Goal: Information Seeking & Learning: Learn about a topic

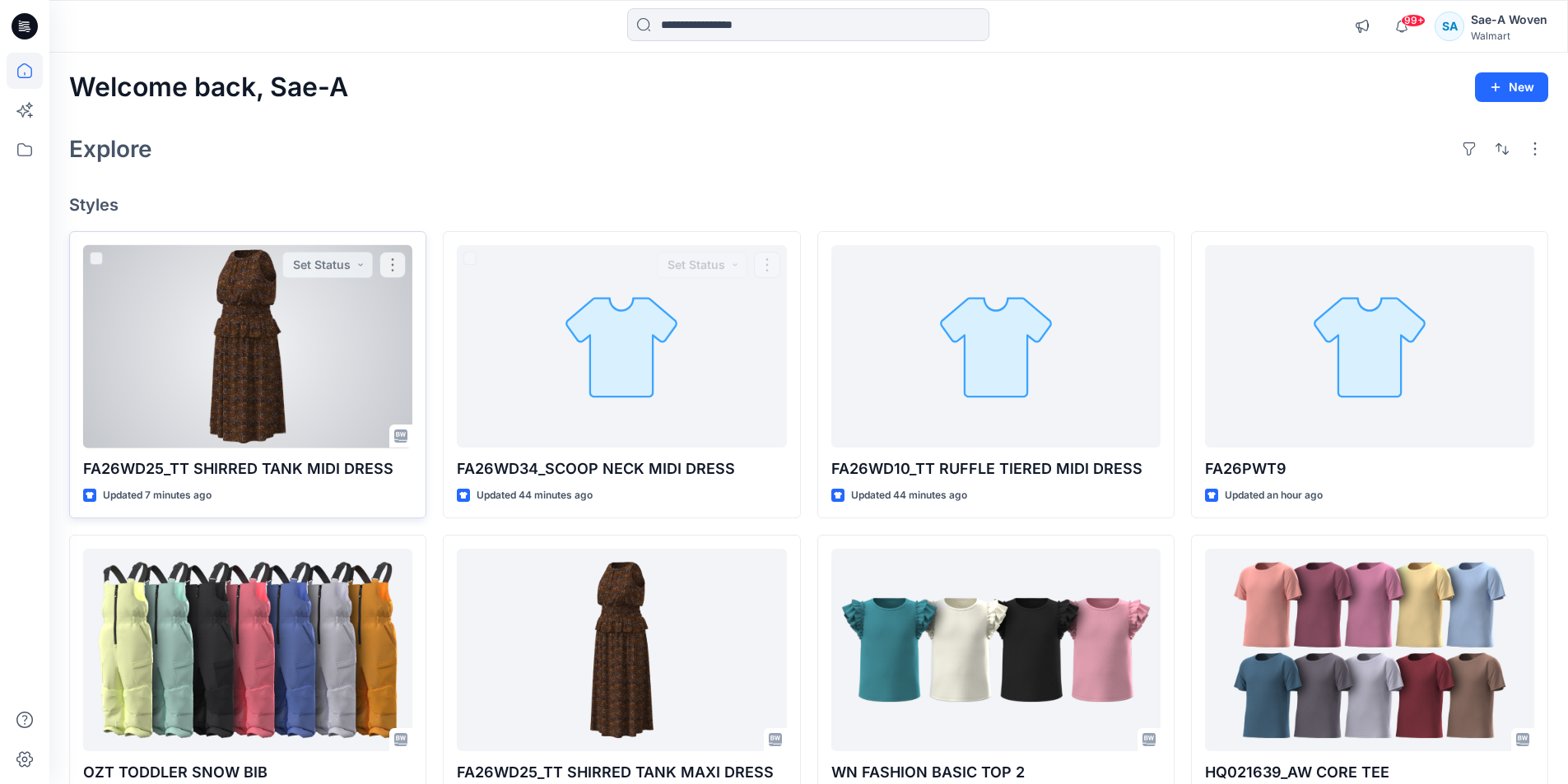
click at [221, 337] on div at bounding box center [248, 347] width 329 height 203
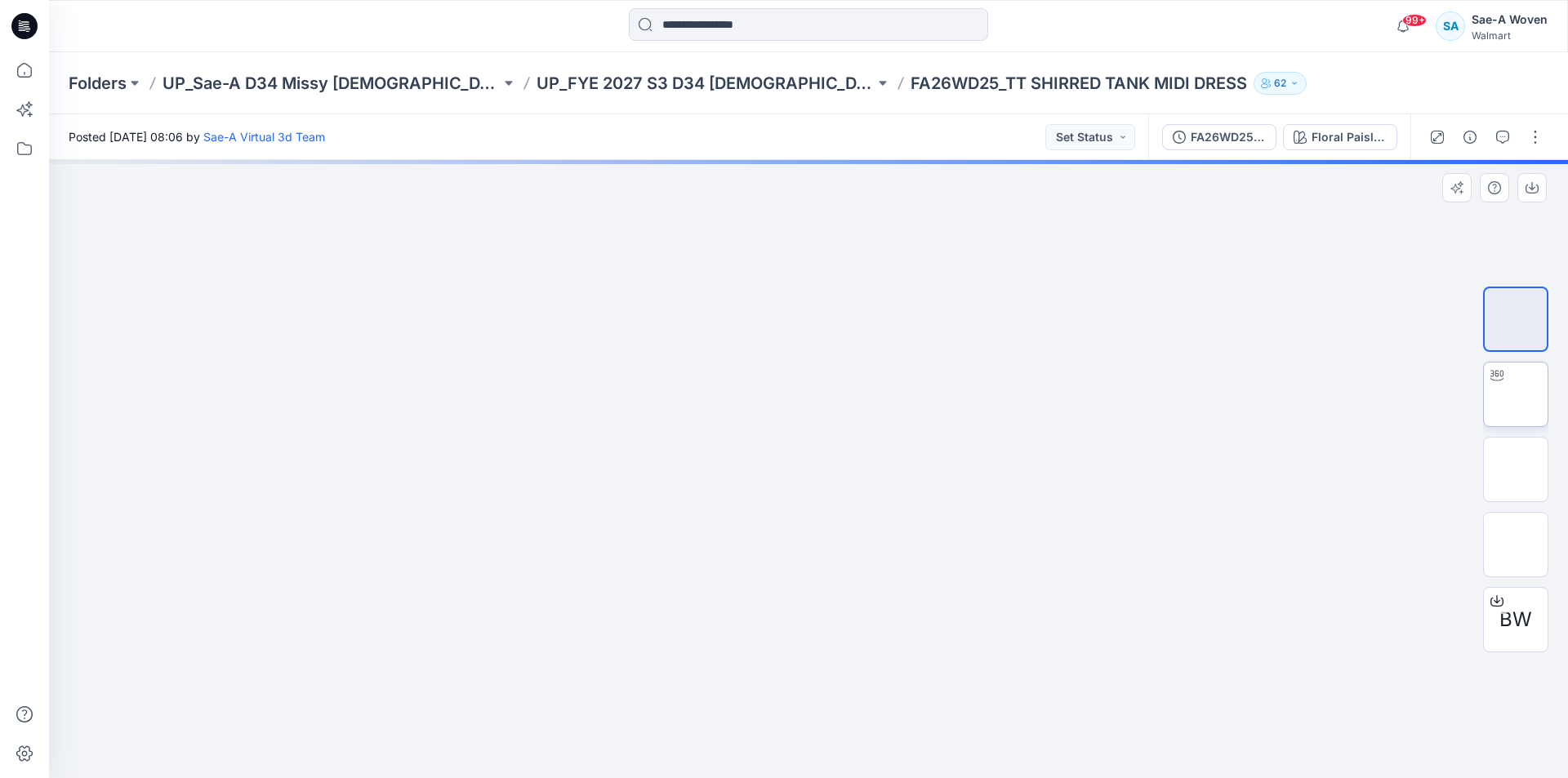
click at [1515, 394] on img at bounding box center [1515, 394] width 0 height 0
drag, startPoint x: 960, startPoint y: 733, endPoint x: 546, endPoint y: 702, distance: 415.2
click at [546, 702] on div at bounding box center [808, 468] width 1519 height 618
click at [1256, 133] on div "FA26WD25_Full Colorways" at bounding box center [1228, 136] width 75 height 18
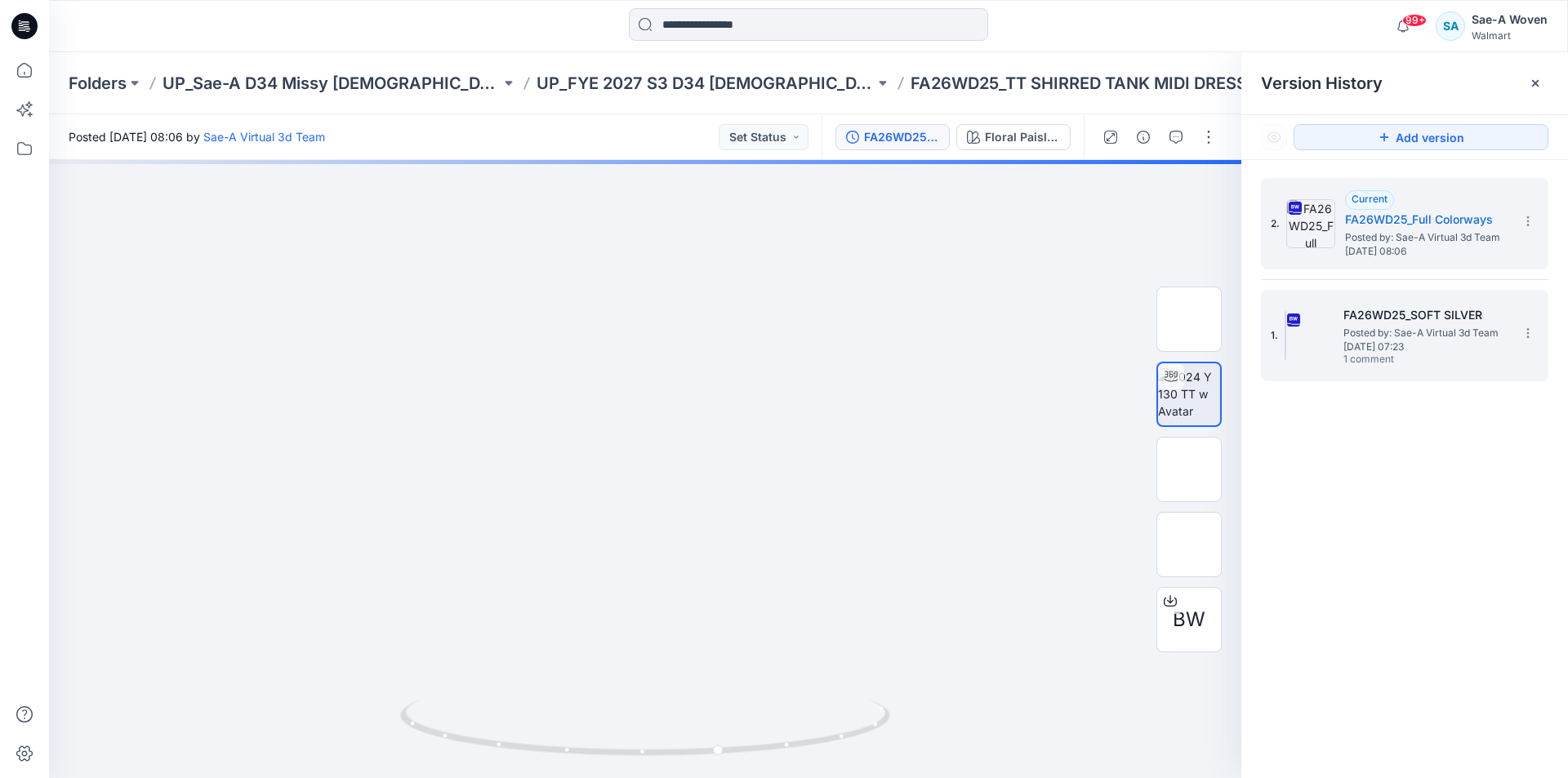
click at [1410, 366] on span "1 comment" at bounding box center [1400, 360] width 114 height 13
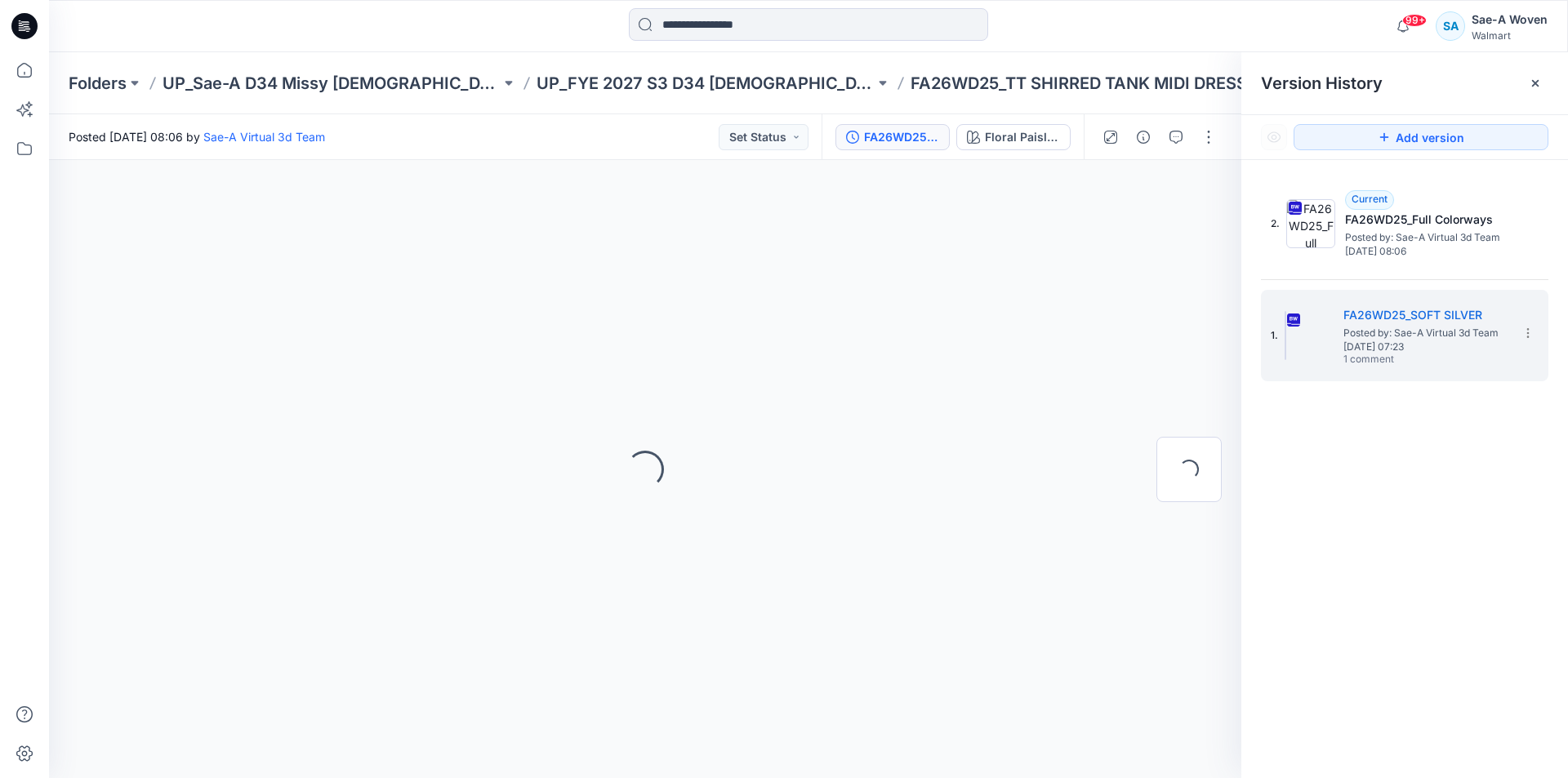
drag, startPoint x: 1543, startPoint y: 80, endPoint x: 1548, endPoint y: 138, distance: 58.2
click at [1544, 81] on div at bounding box center [1535, 84] width 26 height 26
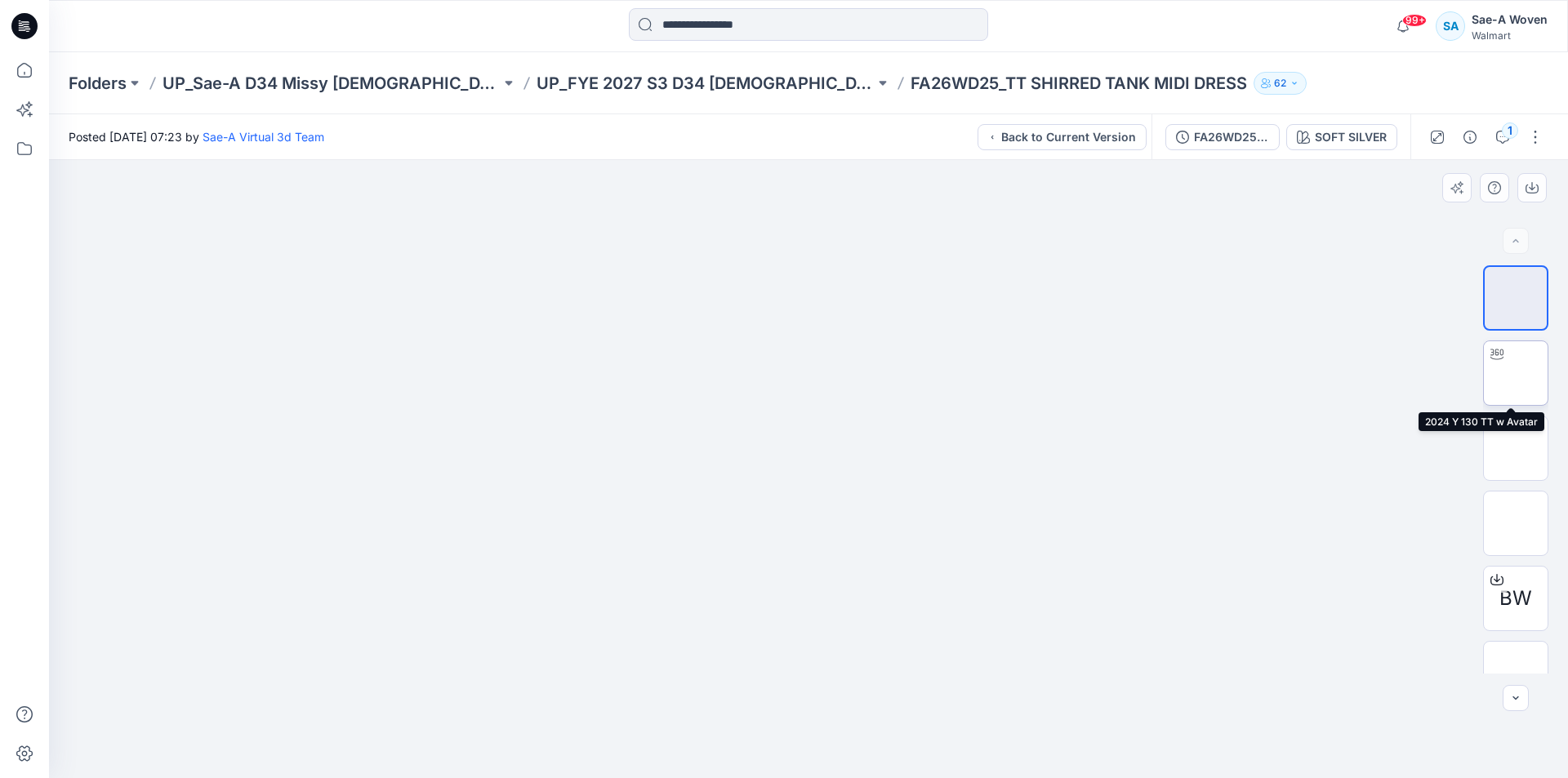
click at [1515, 373] on img at bounding box center [1515, 373] width 0 height 0
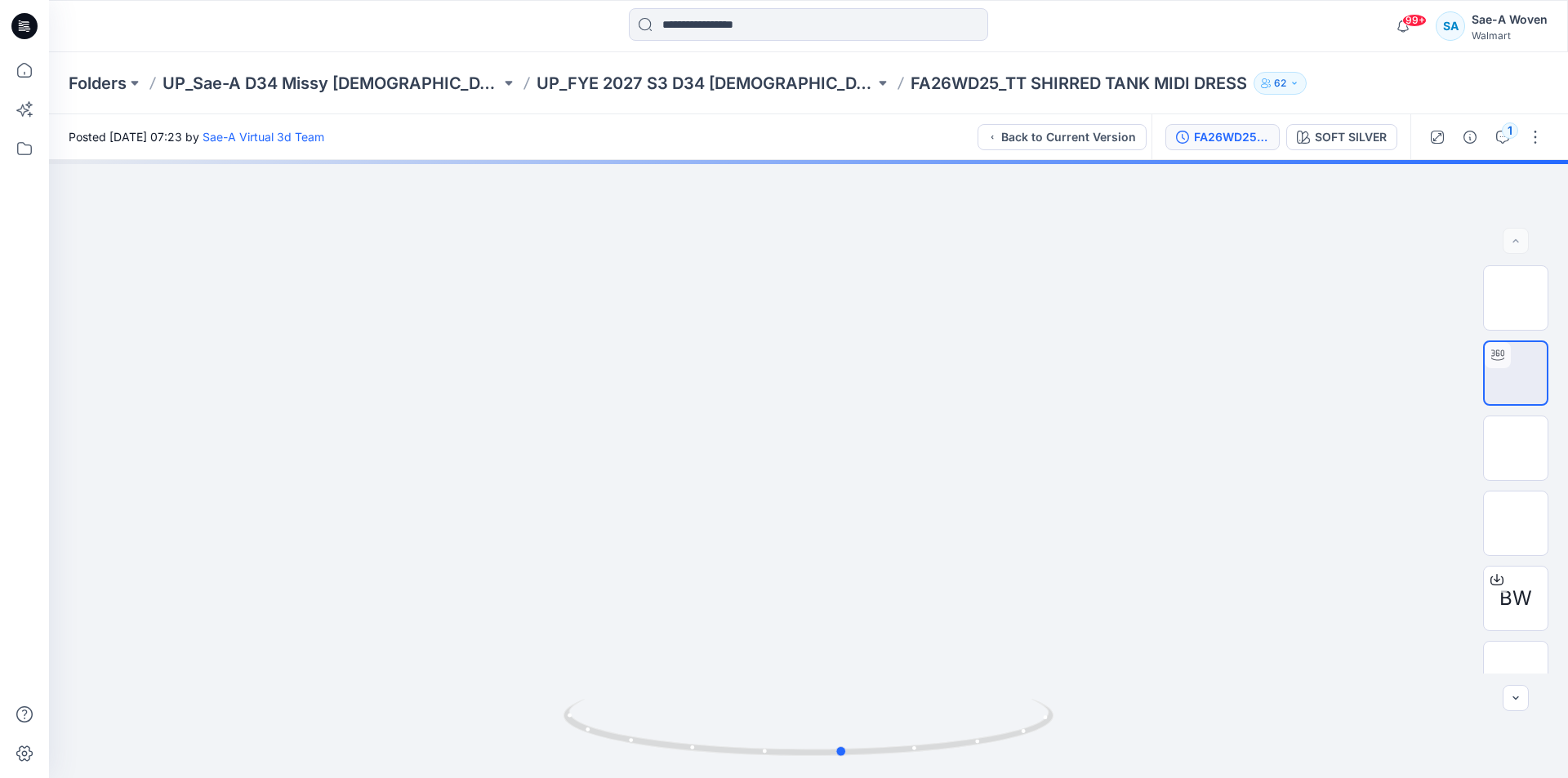
drag, startPoint x: 1000, startPoint y: 755, endPoint x: 1254, endPoint y: 143, distance: 662.6
click at [1034, 753] on icon at bounding box center [810, 729] width 494 height 61
click at [1354, 138] on div "SOFT SILVER" at bounding box center [1351, 136] width 72 height 18
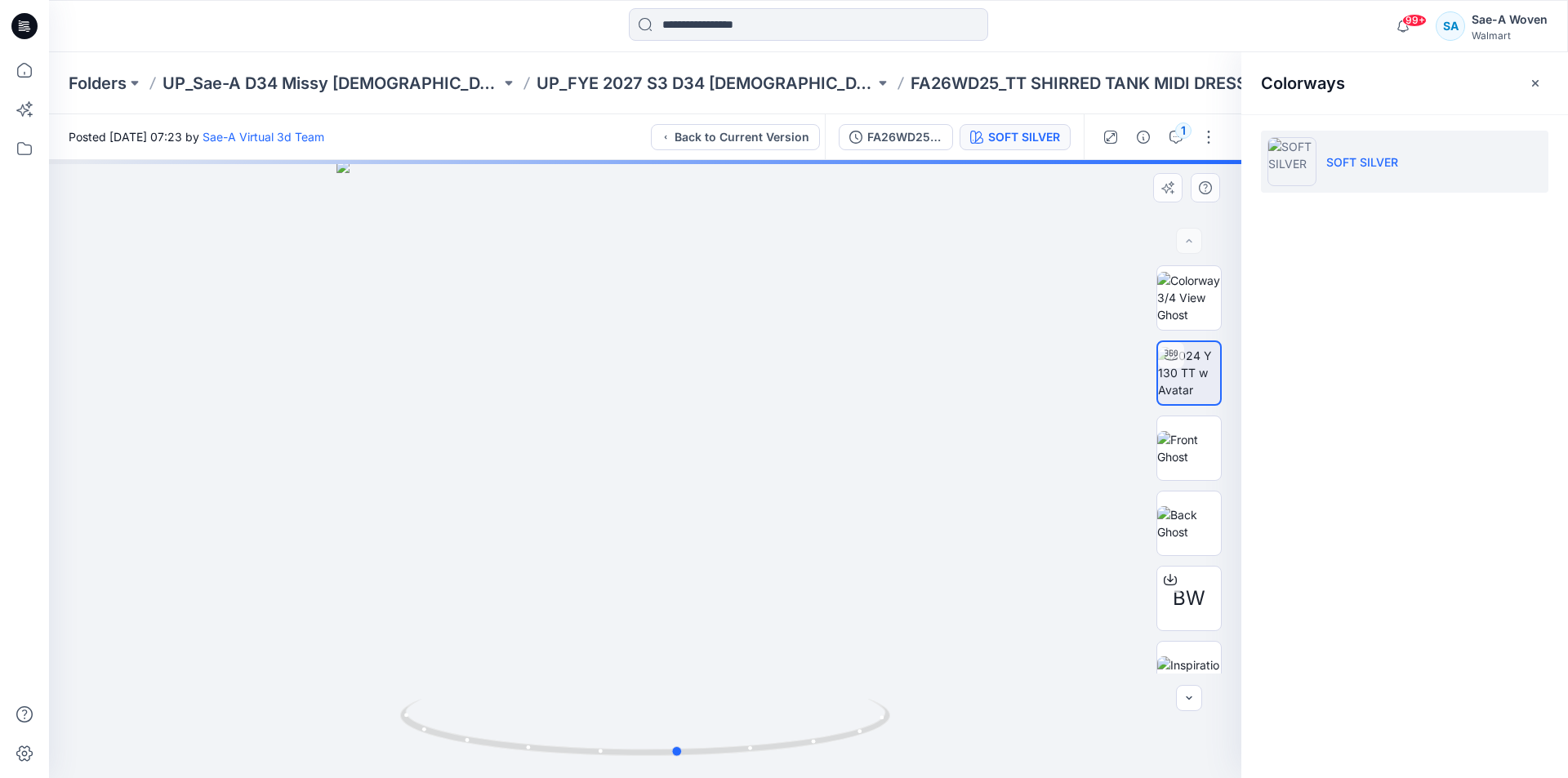
click at [1075, 303] on div at bounding box center [645, 468] width 1192 height 618
drag, startPoint x: 950, startPoint y: 119, endPoint x: 941, endPoint y: 122, distance: 9.5
click at [948, 119] on div "FA26WD25_SOFT SILVER SOFT SILVER" at bounding box center [953, 136] width 259 height 46
click at [917, 129] on div "FA26WD25_SOFT SILVER" at bounding box center [904, 136] width 75 height 18
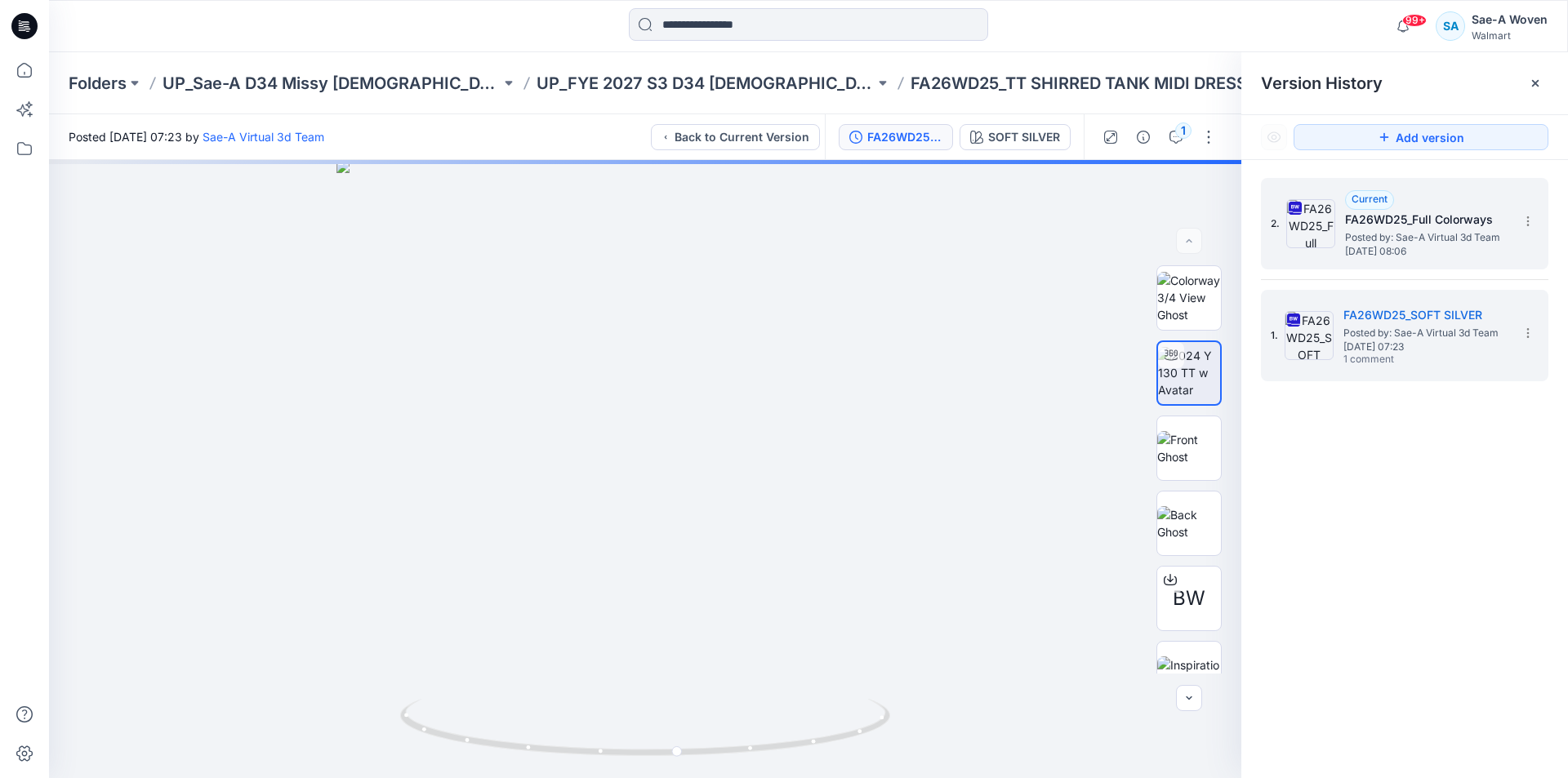
click at [1403, 240] on span "Posted by: Sae-A Virtual 3d Team" at bounding box center [1427, 237] width 164 height 16
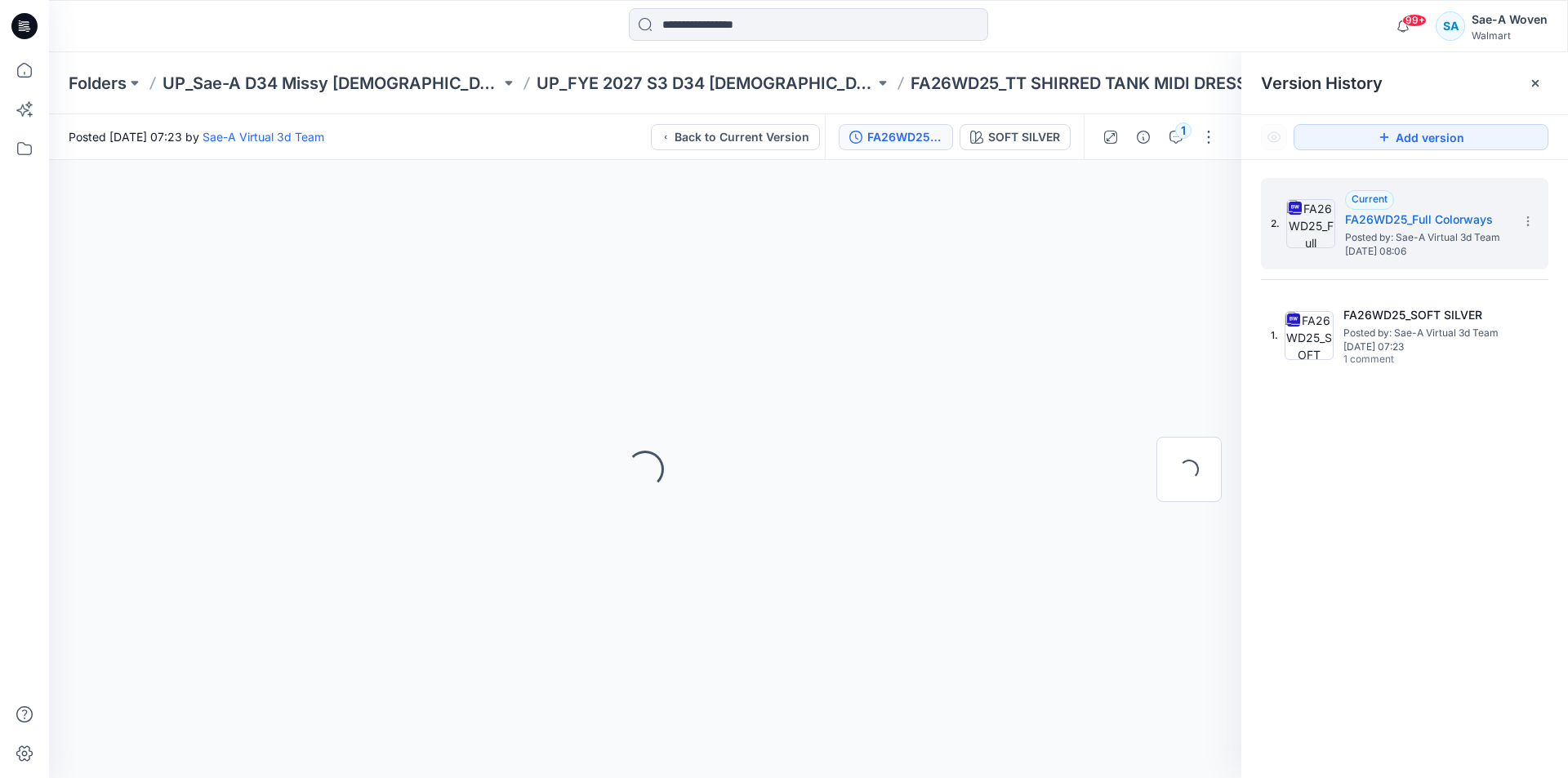
click at [1529, 87] on icon at bounding box center [1535, 84] width 13 height 13
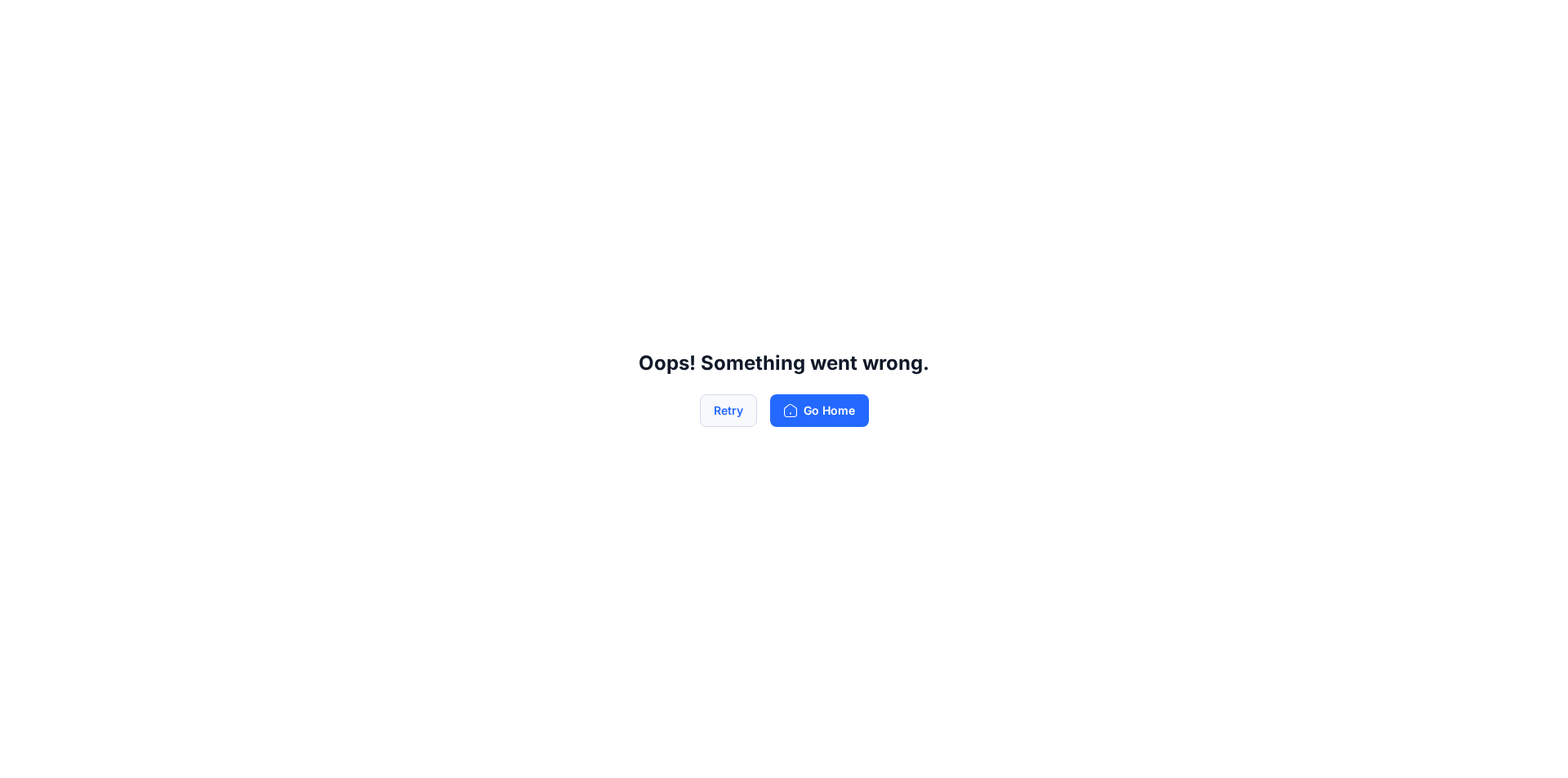
click at [734, 405] on button "Retry" at bounding box center [728, 410] width 57 height 33
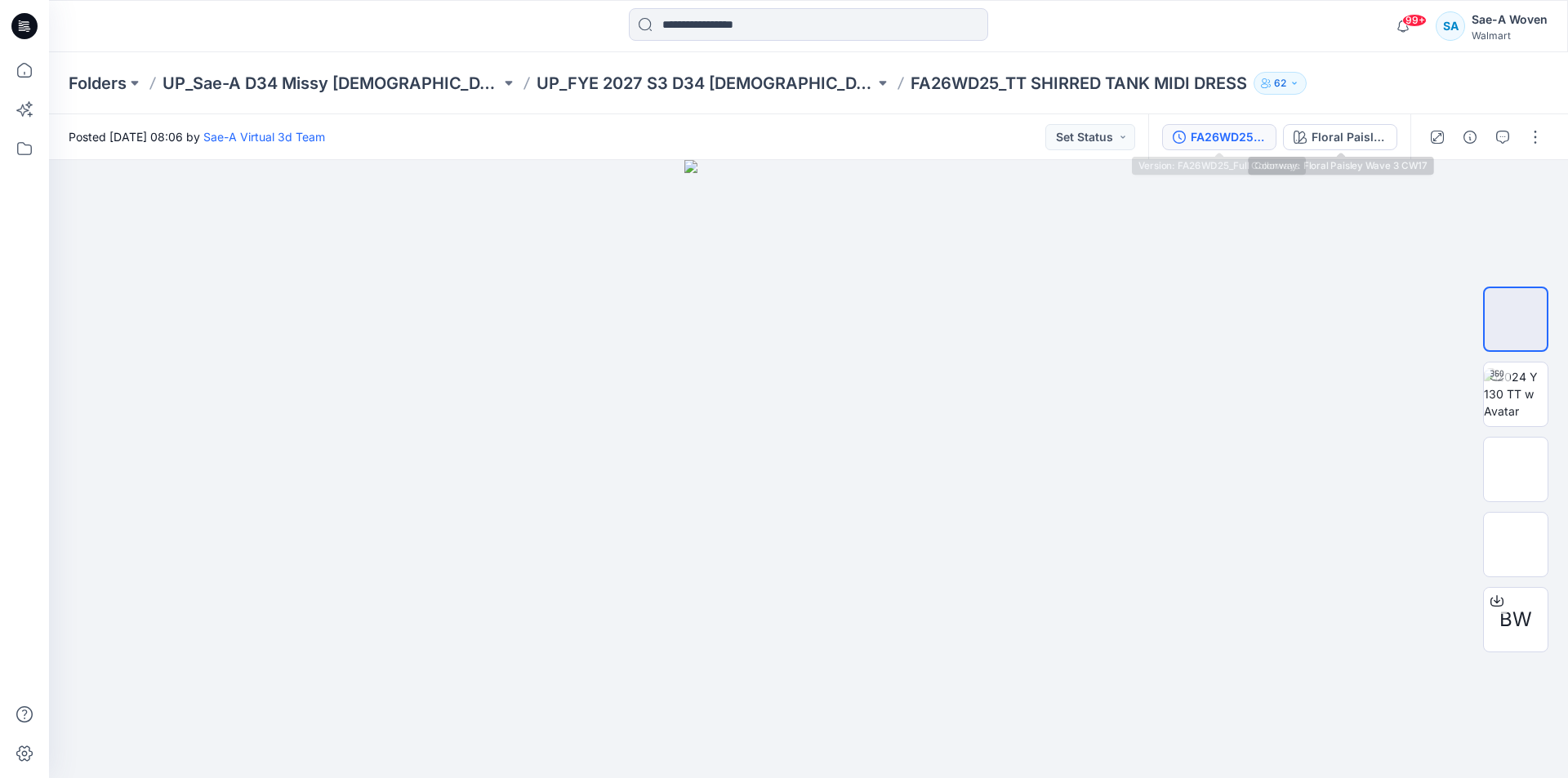
click at [1264, 135] on div "FA26WD25_Full Colorways" at bounding box center [1228, 136] width 75 height 18
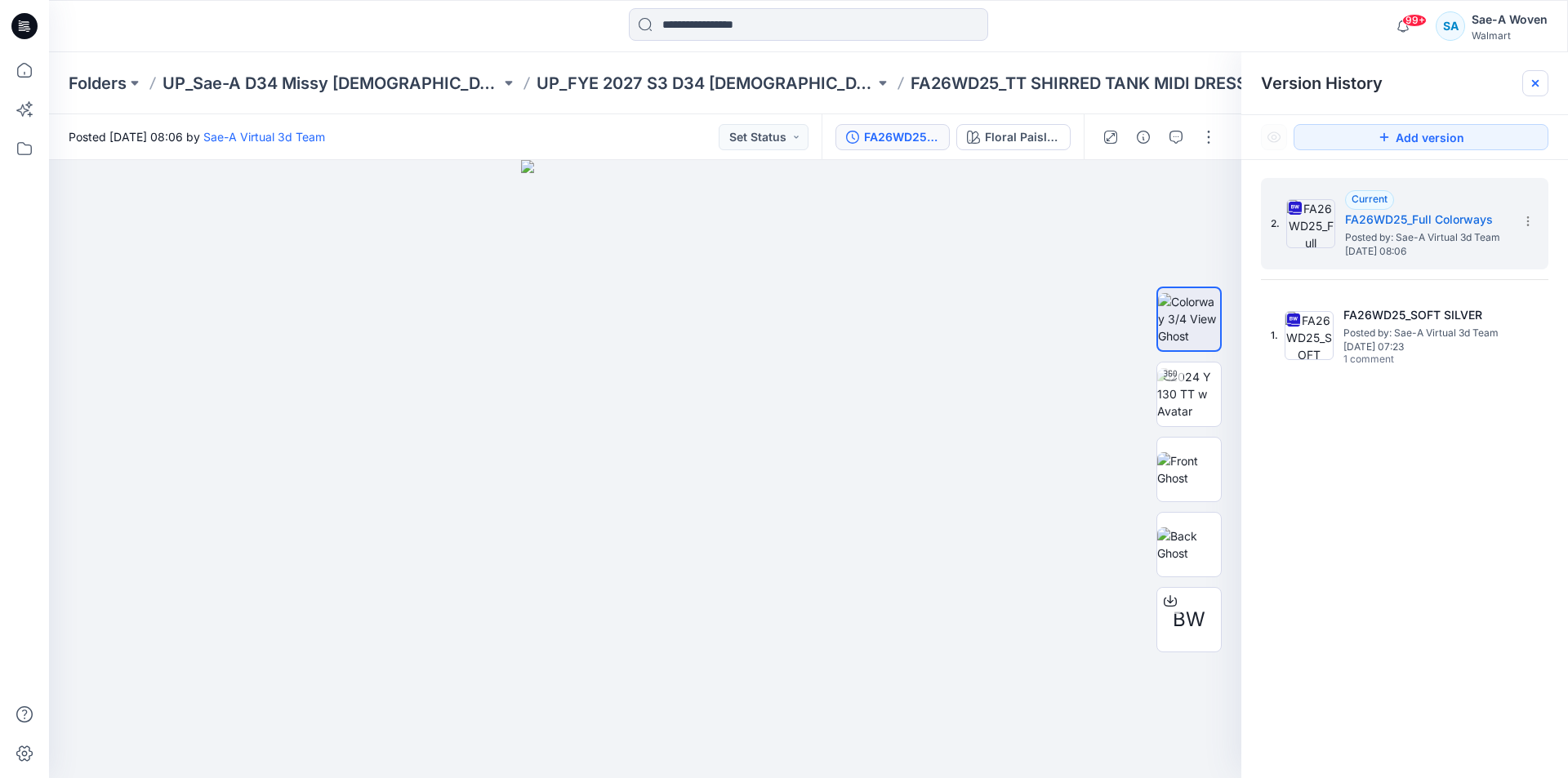
click at [1540, 81] on icon at bounding box center [1535, 84] width 13 height 13
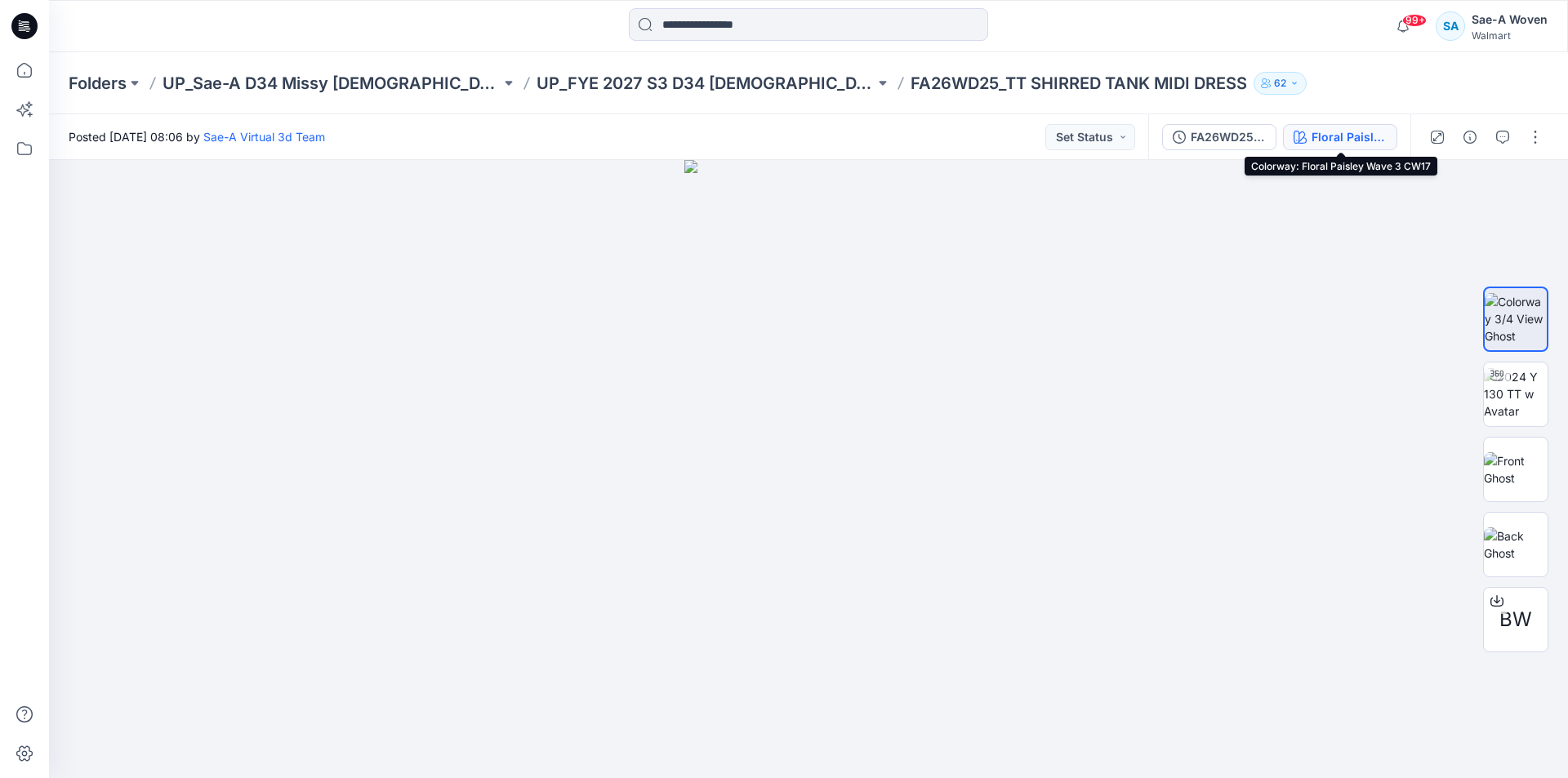
click at [1365, 129] on div "Floral Paisley Wave 3 CW17" at bounding box center [1349, 136] width 75 height 18
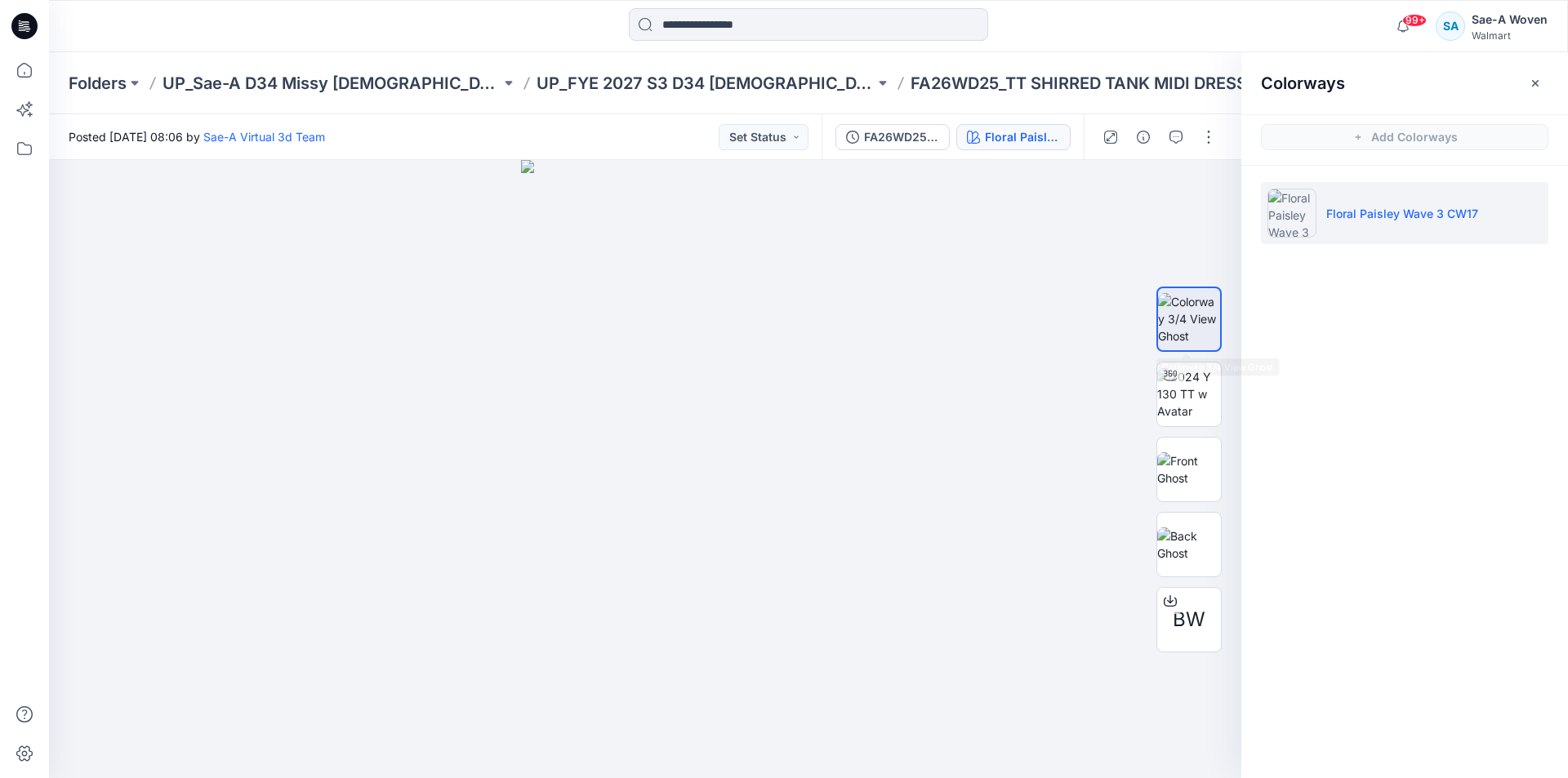
drag, startPoint x: 984, startPoint y: 426, endPoint x: 1429, endPoint y: 167, distance: 514.9
click at [988, 426] on div at bounding box center [645, 468] width 1192 height 618
click at [1538, 72] on button "button" at bounding box center [1535, 84] width 26 height 26
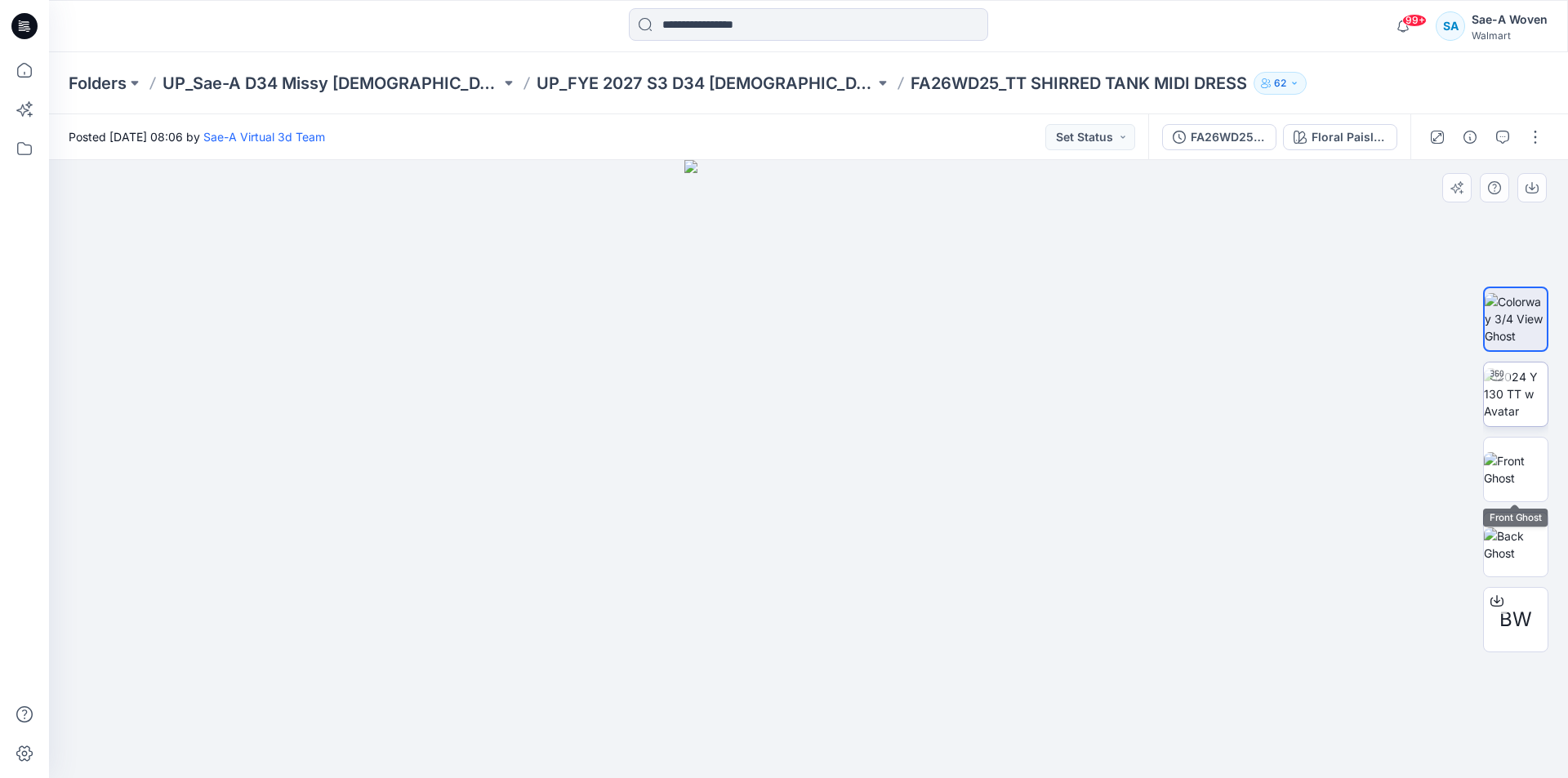
click at [1538, 386] on img at bounding box center [1516, 393] width 64 height 52
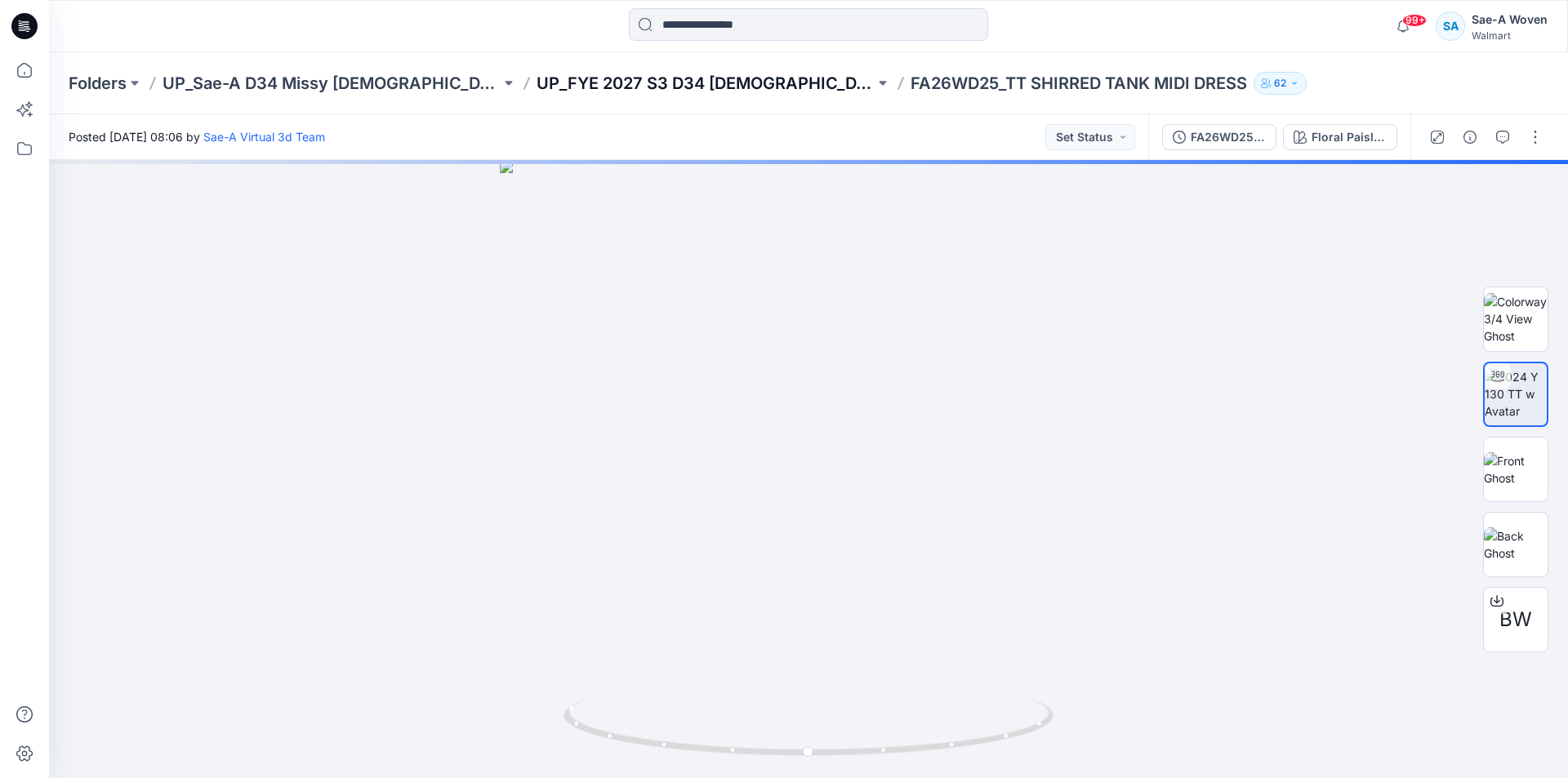
click at [688, 66] on div "Folders UP_Sae-A D34 Missy [DEMOGRAPHIC_DATA] Dresses UP_FYE 2027 S3 D34 [DEMOG…" at bounding box center [808, 84] width 1519 height 62
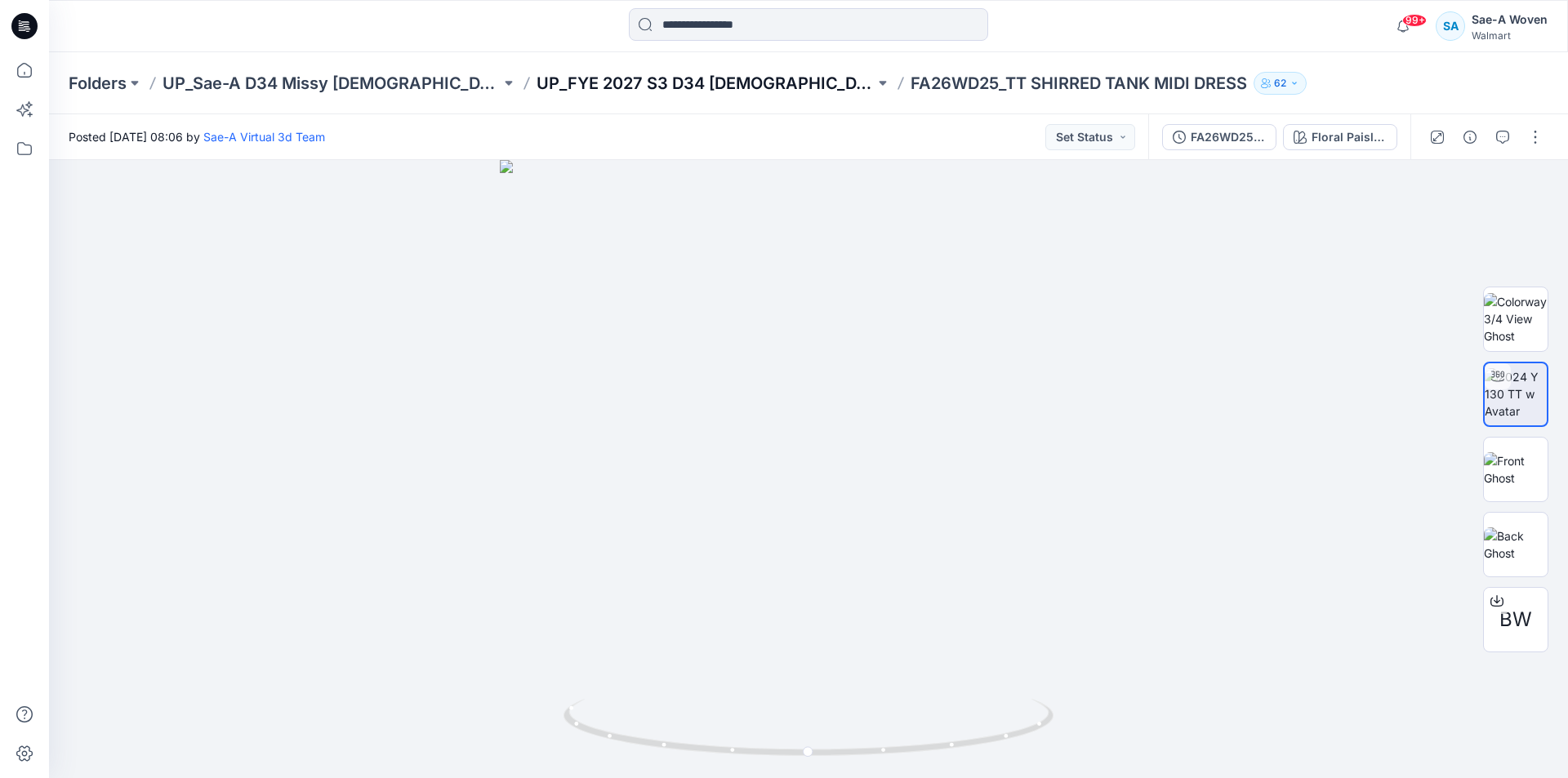
click at [662, 87] on p "UP_FYE 2027 S3 D34 [DEMOGRAPHIC_DATA] Dresses" at bounding box center [705, 83] width 338 height 23
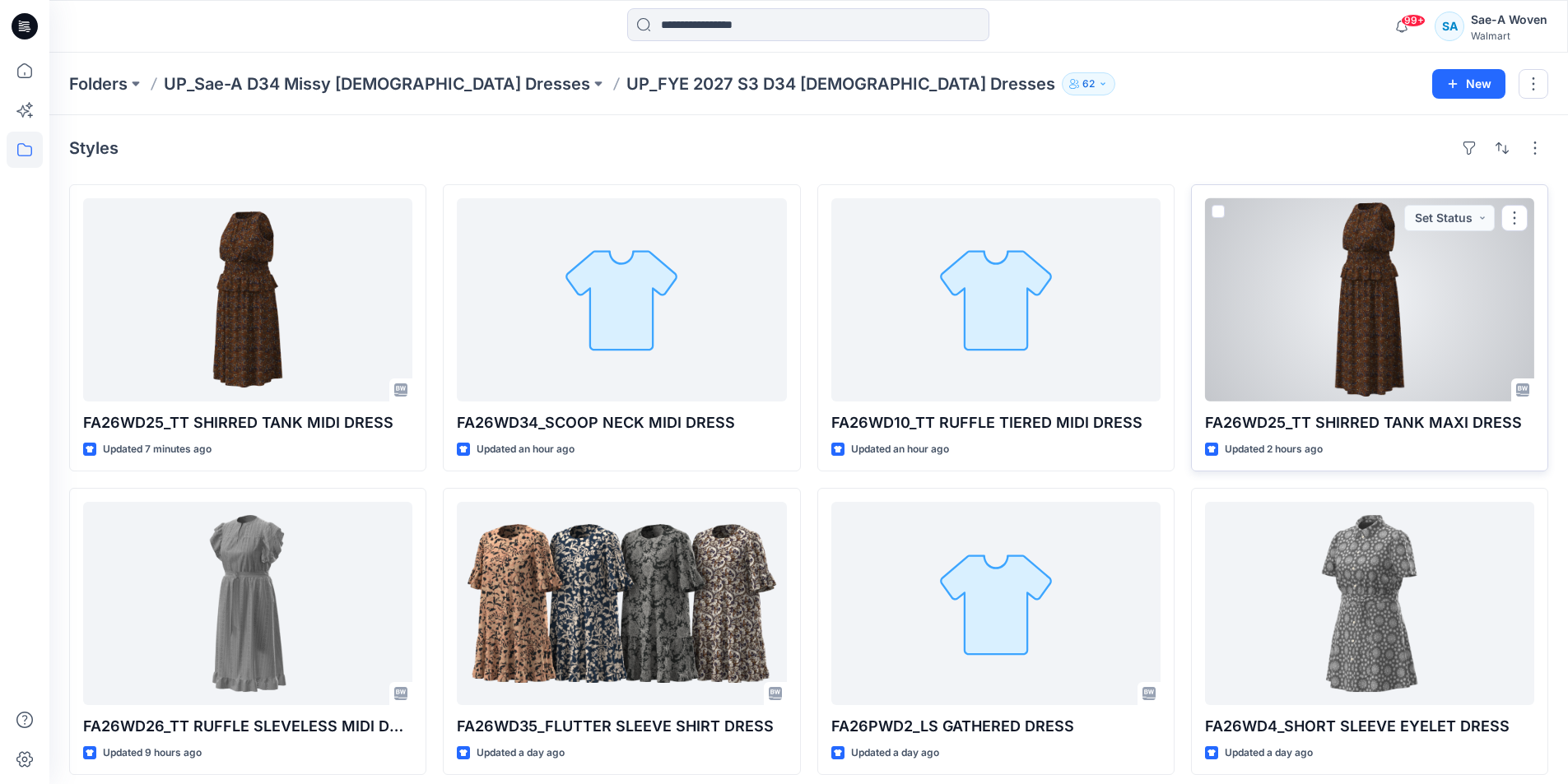
click at [1414, 335] on div at bounding box center [1369, 300] width 329 height 203
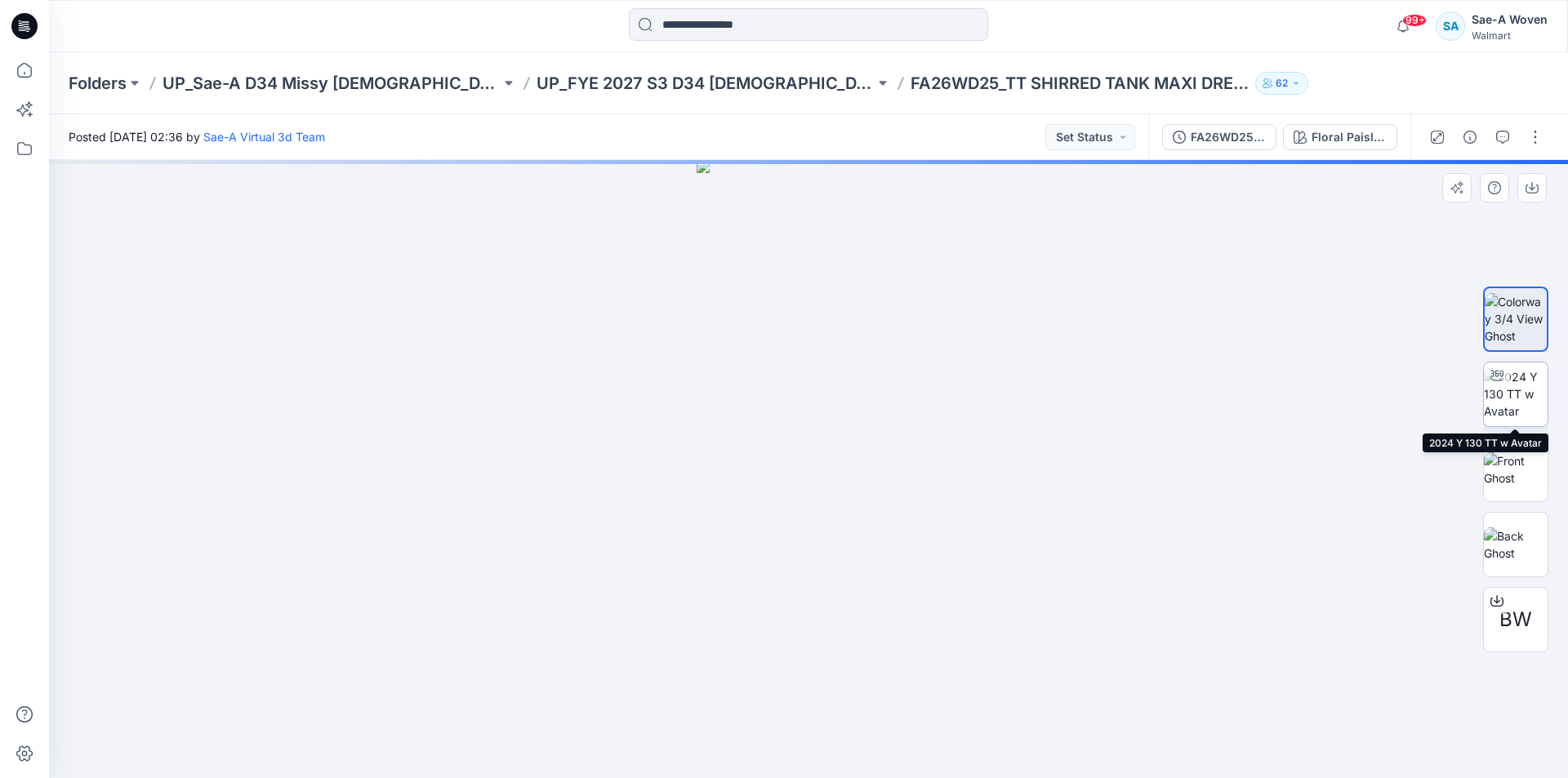
click at [1530, 417] on img at bounding box center [1516, 393] width 64 height 52
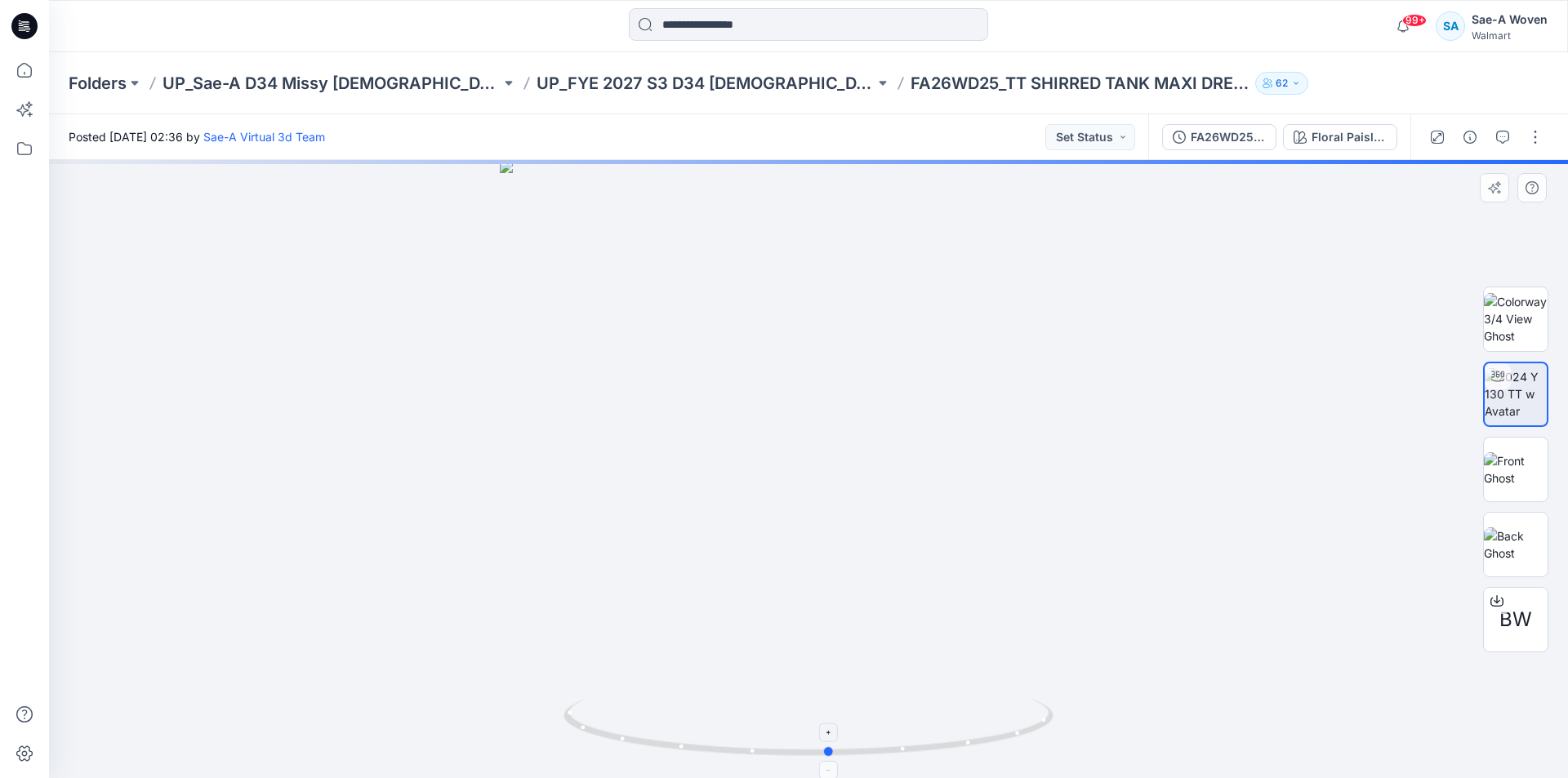
drag, startPoint x: 971, startPoint y: 745, endPoint x: 992, endPoint y: 746, distance: 21.0
click at [992, 746] on icon at bounding box center [810, 729] width 494 height 61
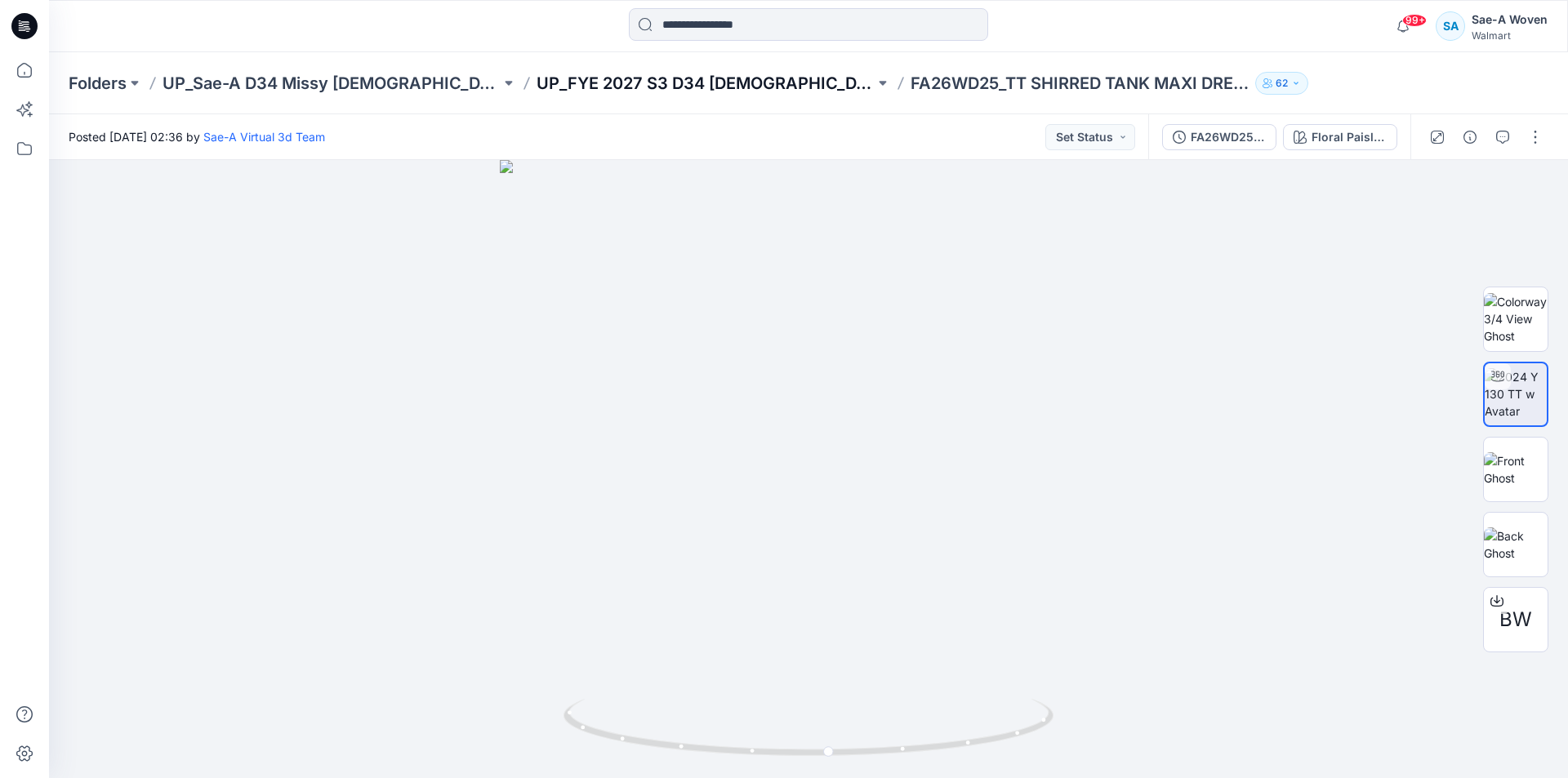
click at [601, 83] on p "UP_FYE 2027 S3 D34 [DEMOGRAPHIC_DATA] Dresses" at bounding box center [705, 83] width 338 height 23
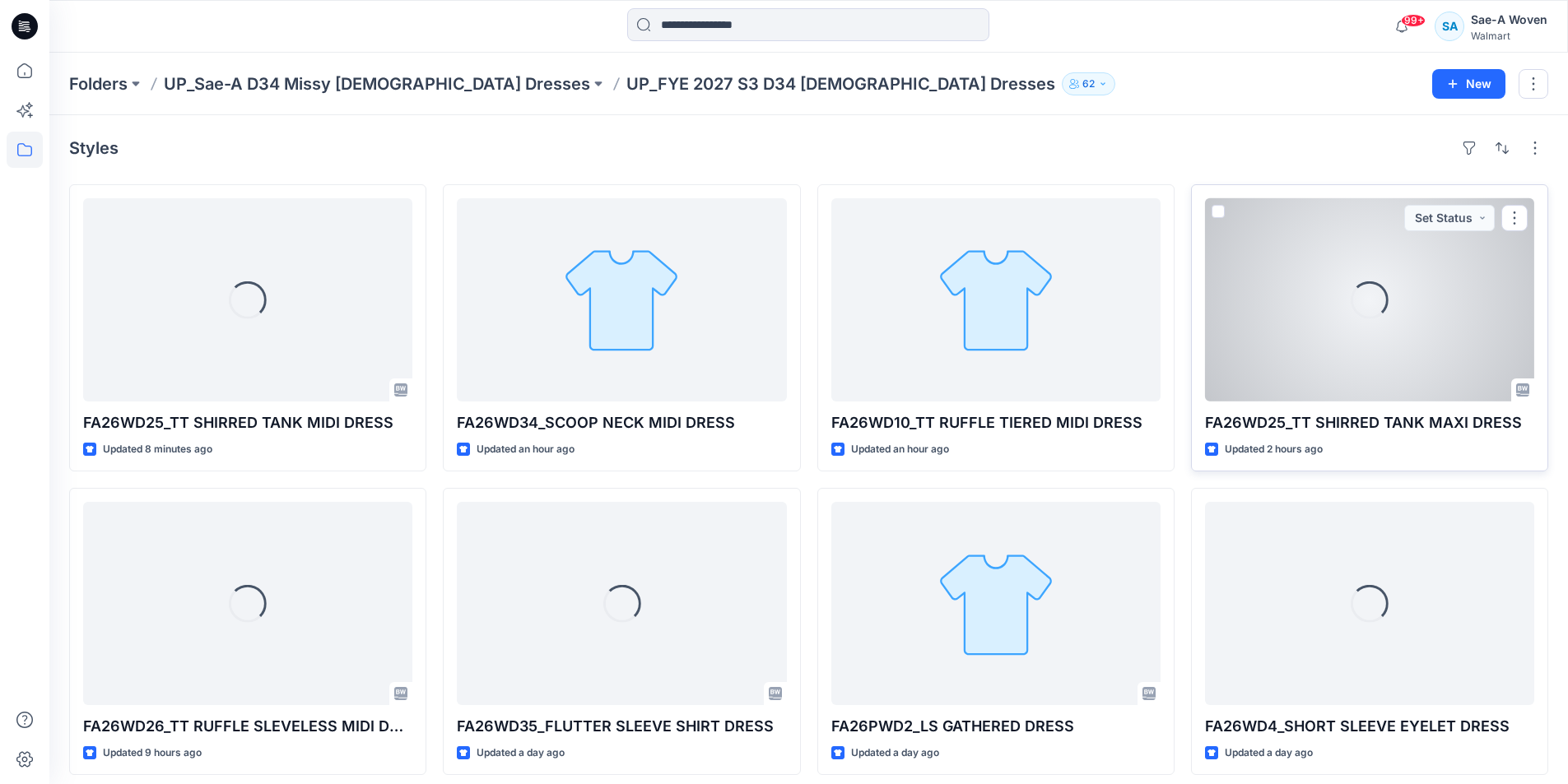
scroll to position [315, 0]
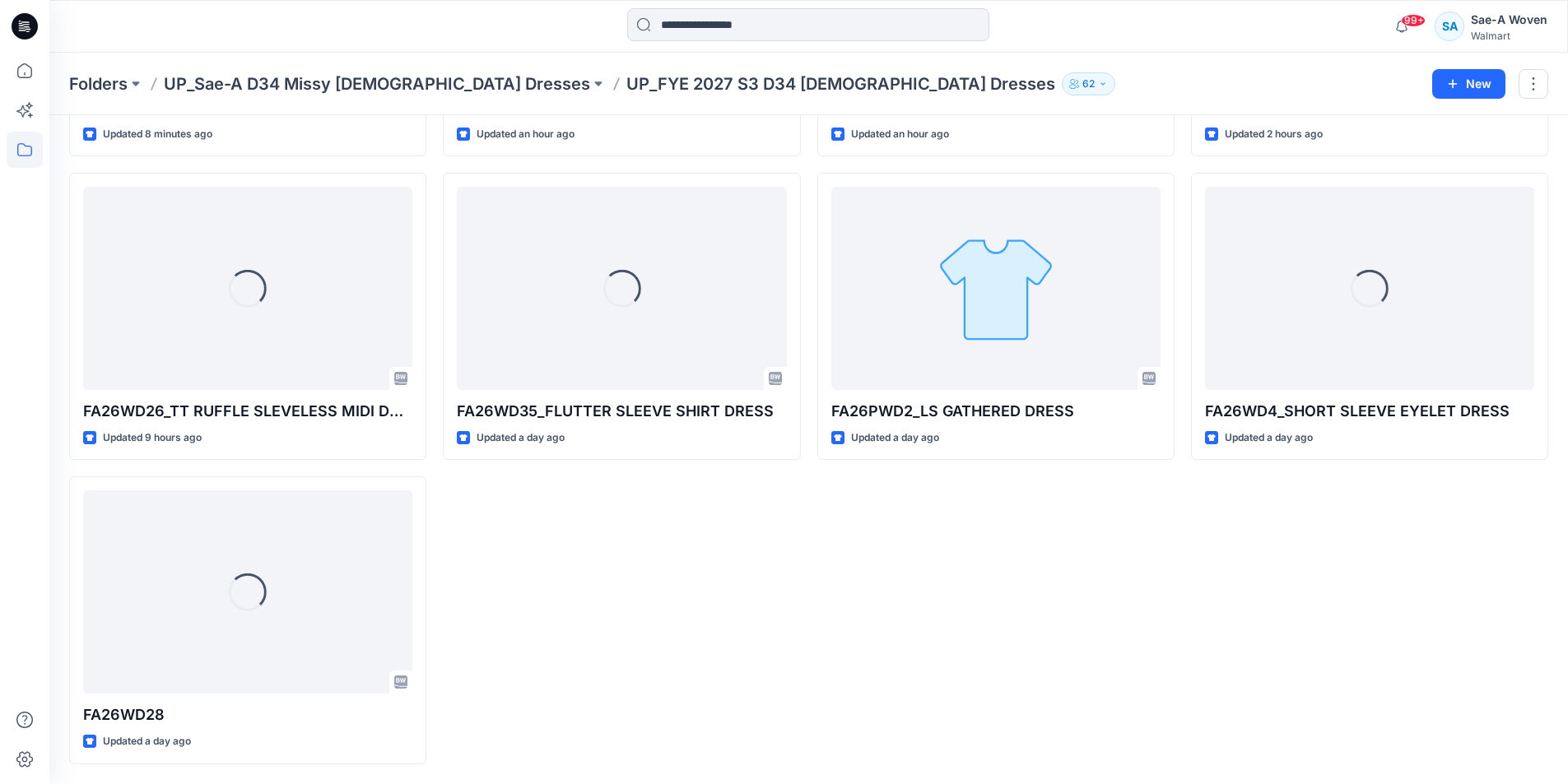
click at [1199, 682] on div "Loading... FA26WD25_TT SHIRRED TANK MAXI DRESS Updated 2 hours ago Loading... F…" at bounding box center [1370, 317] width 358 height 895
click at [881, 655] on div "FA26WD10_TT RUFFLE TIERED MIDI DRESS Updated an hour ago FA26PWD2_LS GATHERED D…" at bounding box center [996, 317] width 358 height 895
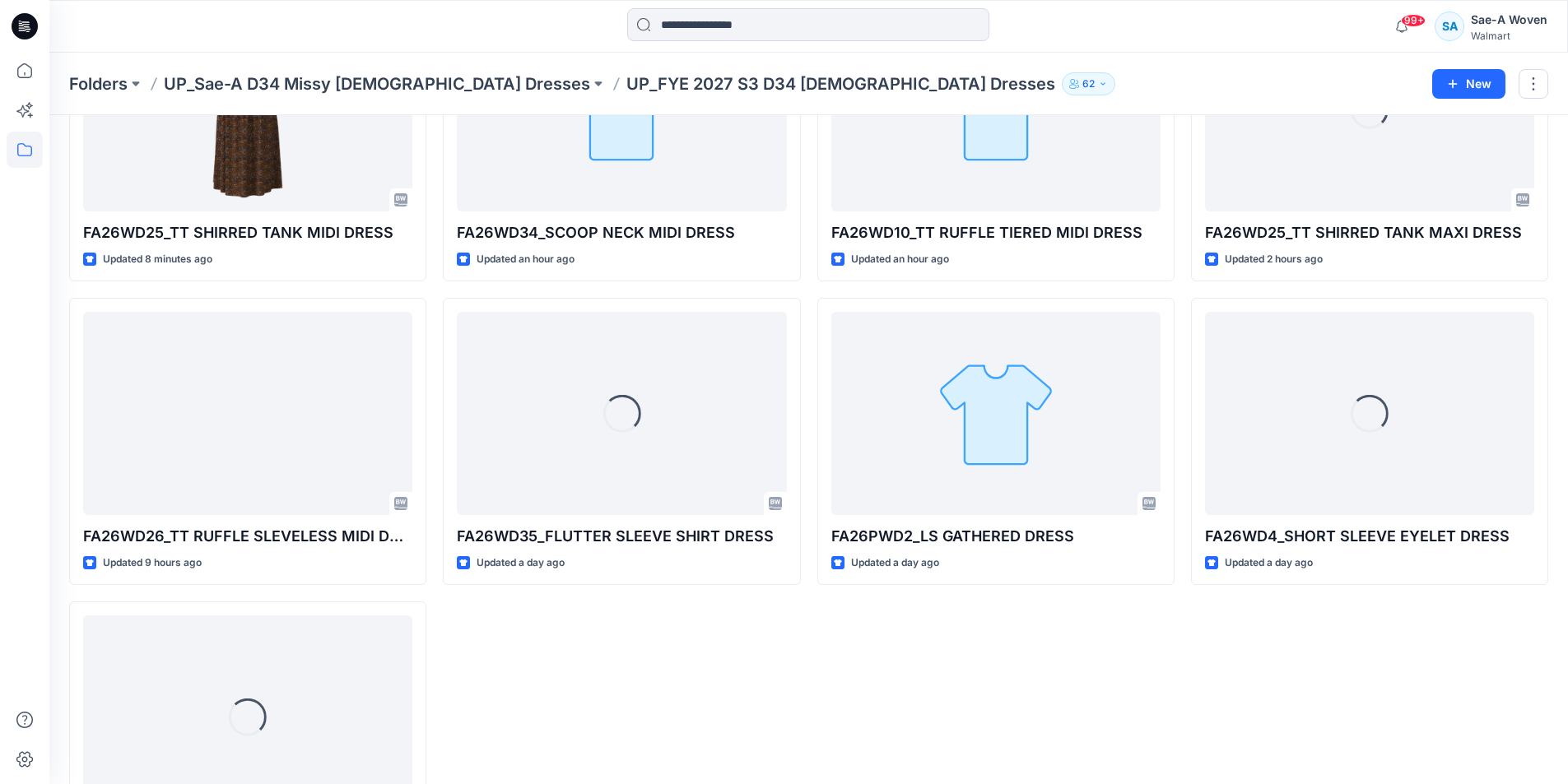
scroll to position [68, 0]
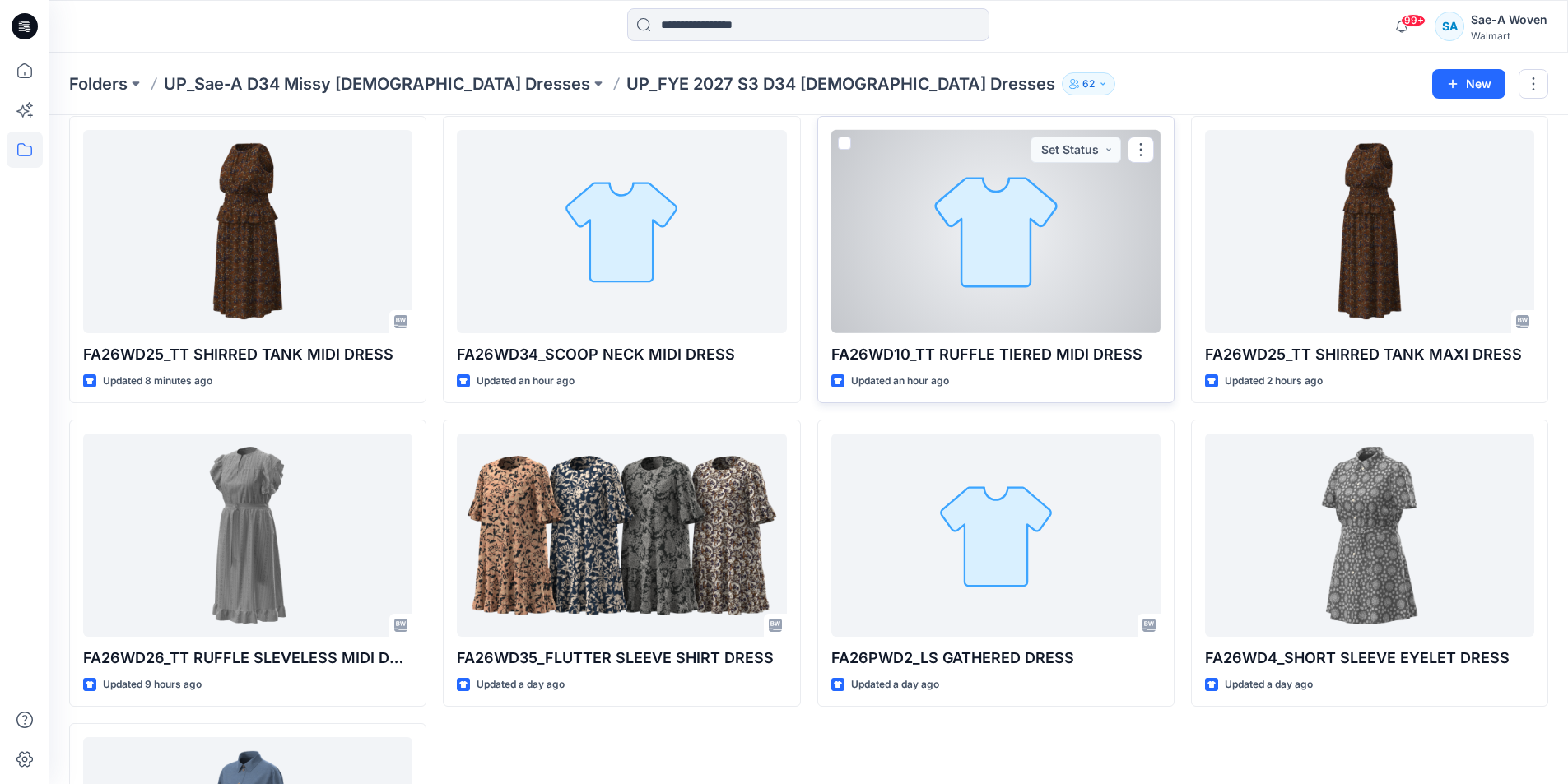
click at [955, 275] on div at bounding box center [995, 231] width 329 height 203
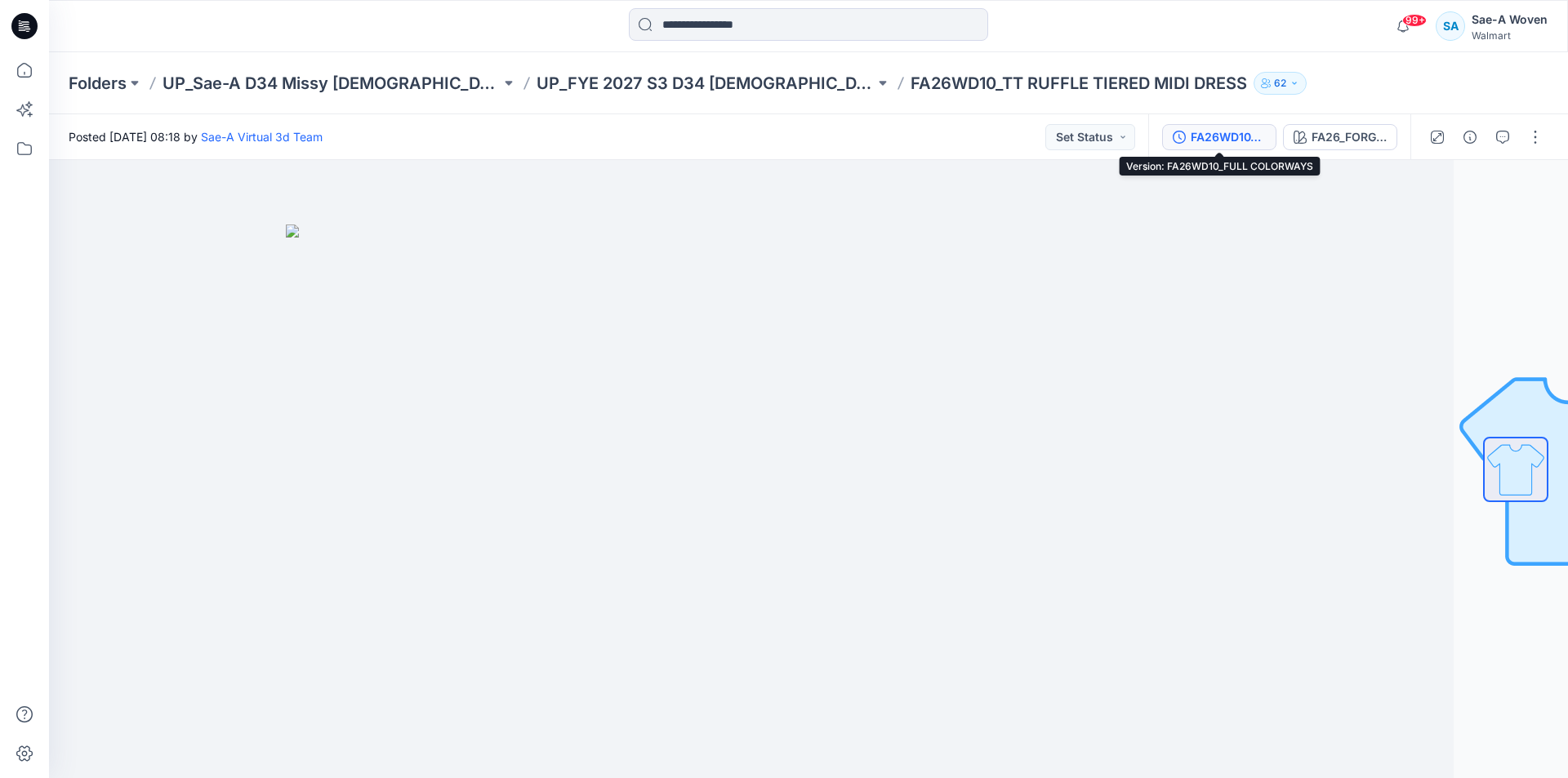
click at [1212, 139] on div "FA26WD10_FULL COLORWAYS" at bounding box center [1228, 136] width 75 height 18
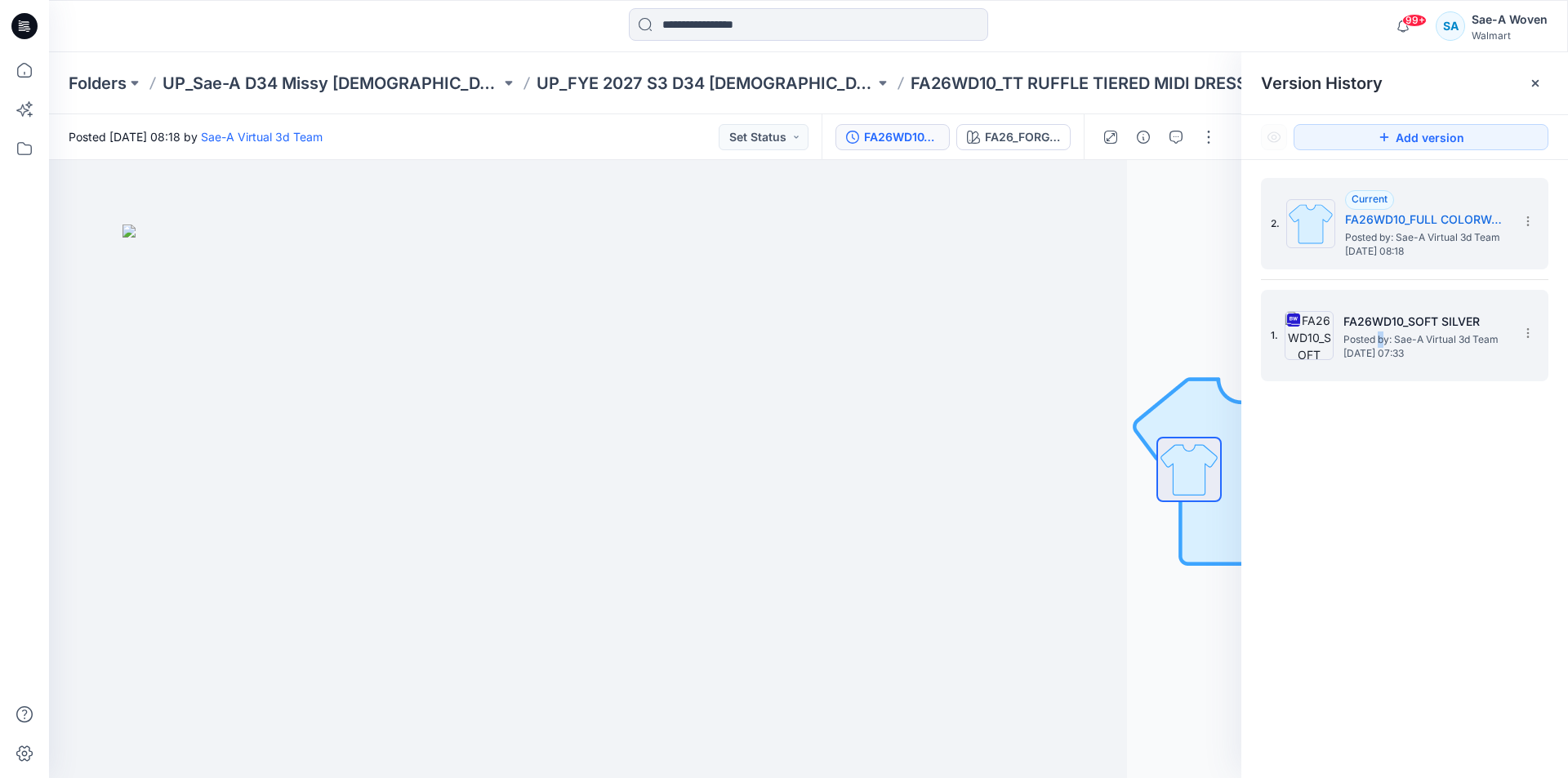
click at [1380, 342] on span "Posted by: Sae-A Virtual 3d Team" at bounding box center [1425, 339] width 164 height 16
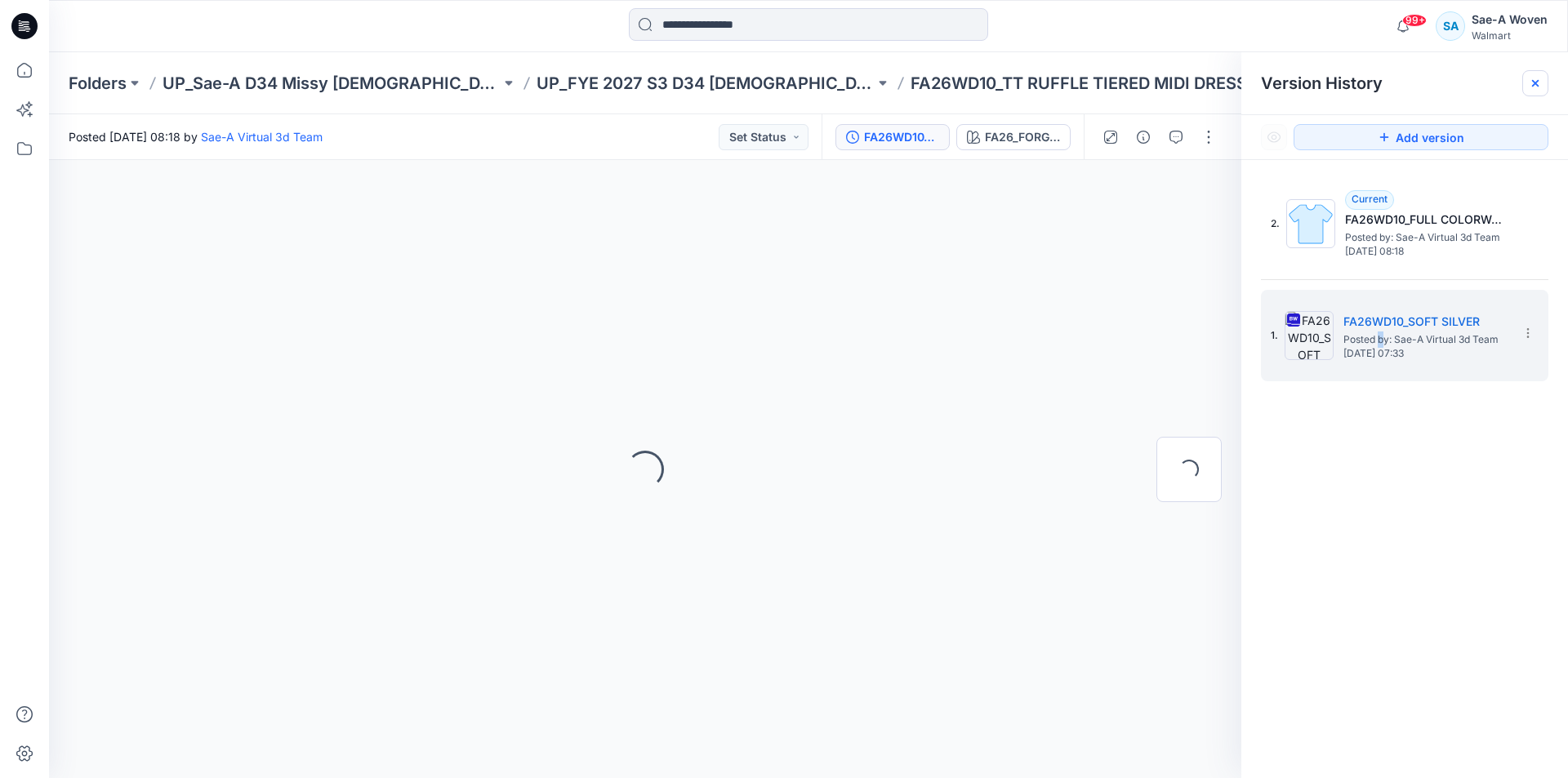
click at [1539, 84] on icon at bounding box center [1535, 84] width 13 height 13
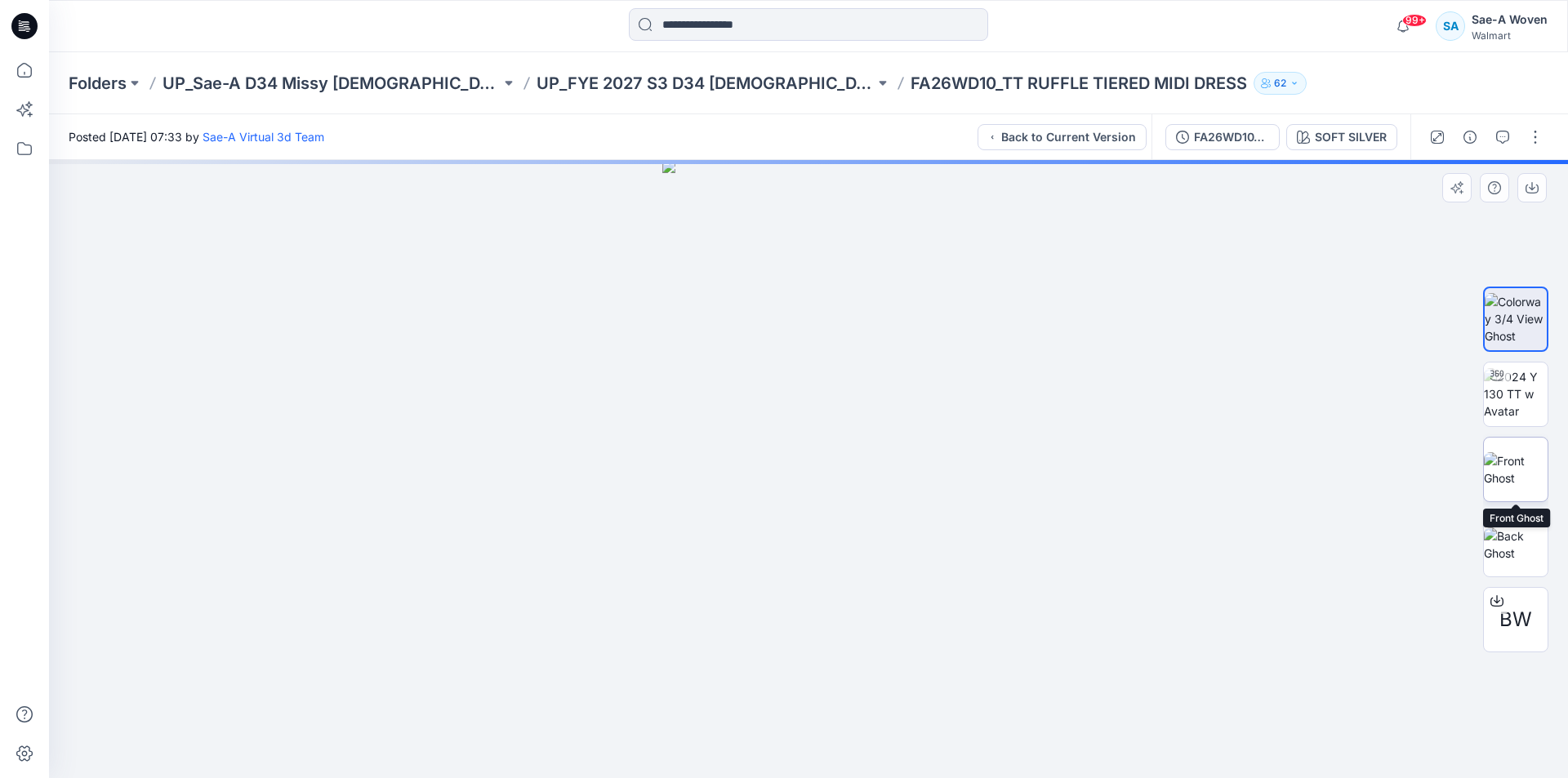
click at [1513, 469] on img at bounding box center [1516, 469] width 64 height 34
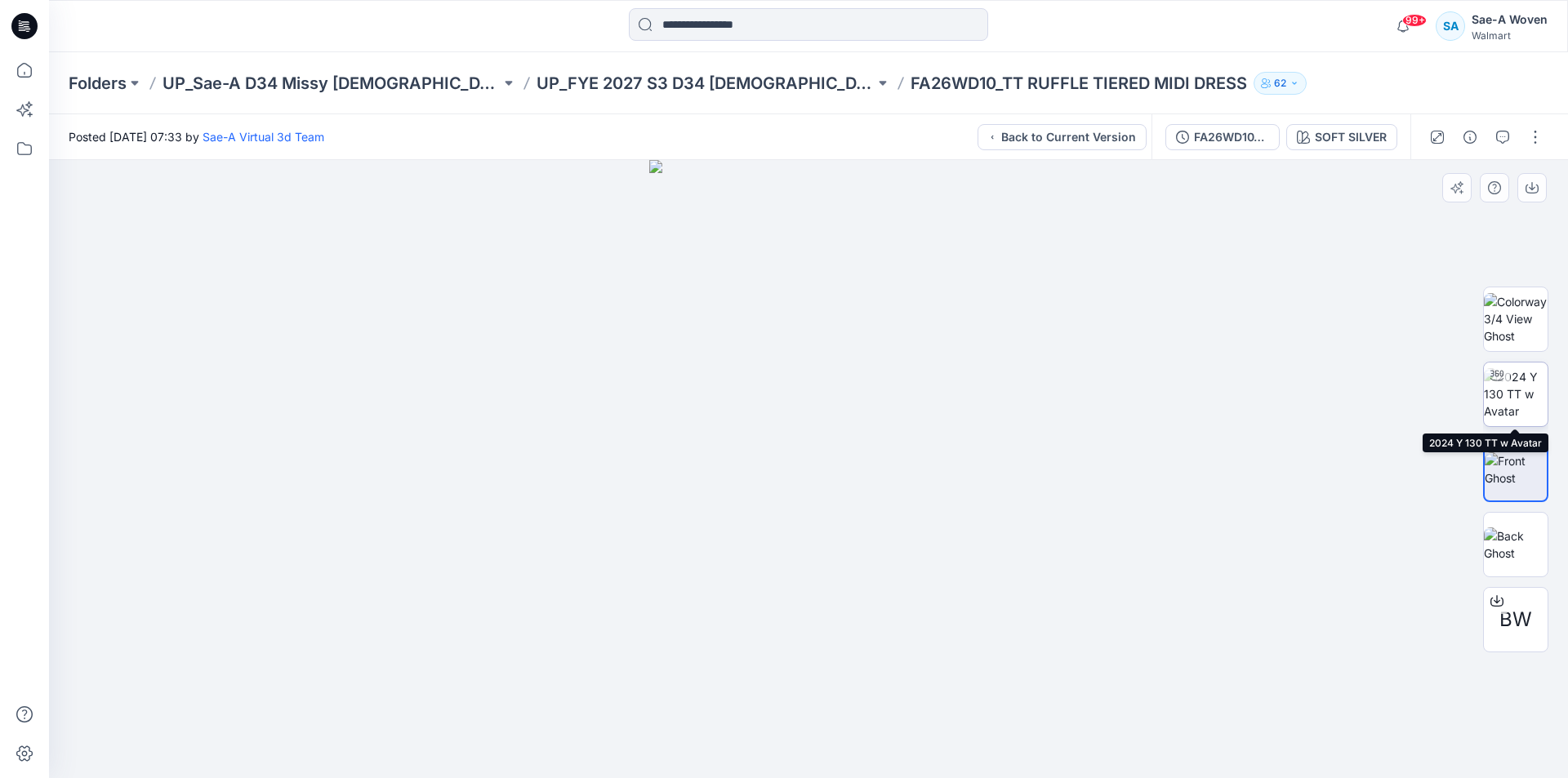
click at [1515, 397] on img at bounding box center [1516, 393] width 64 height 52
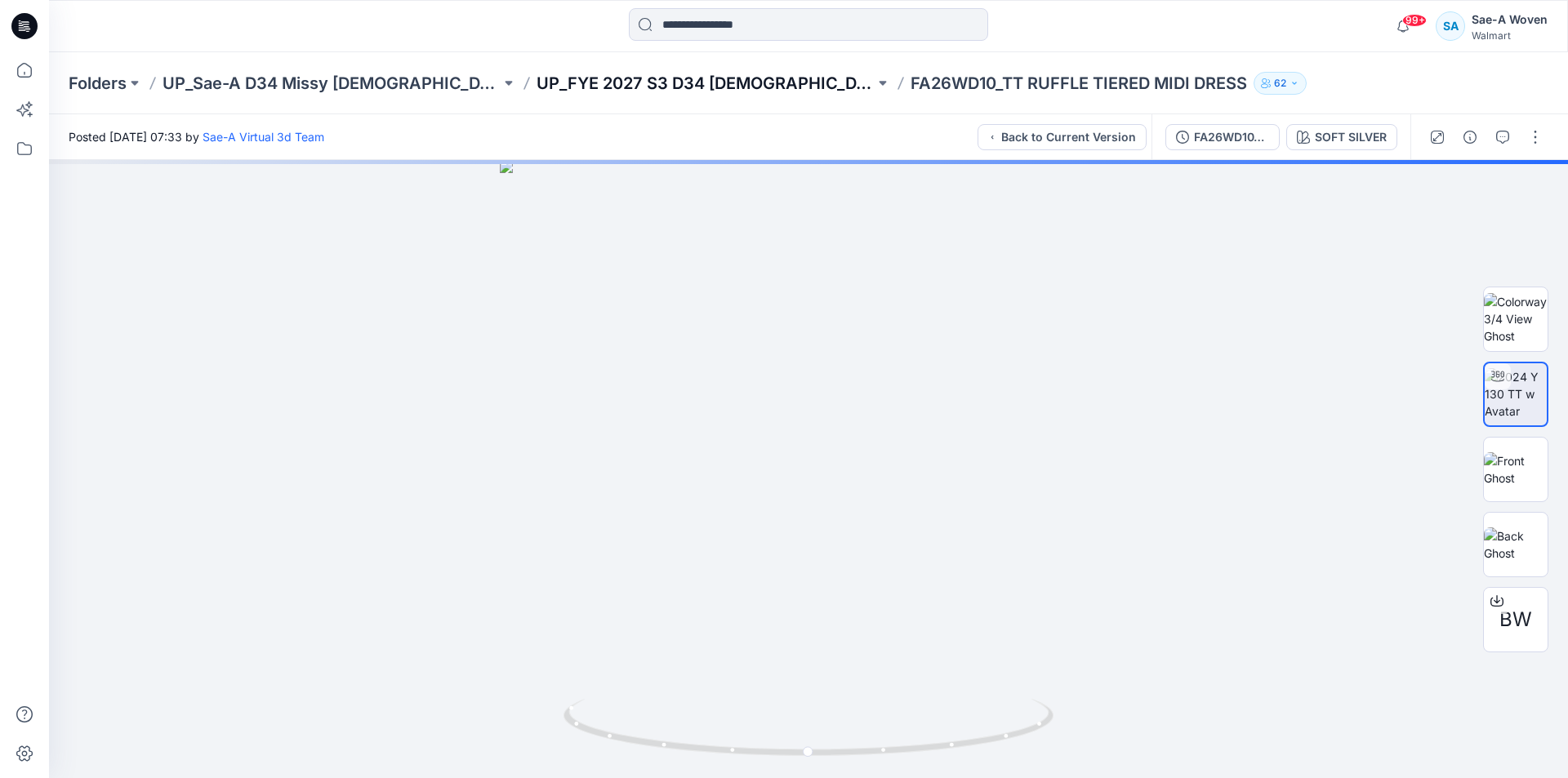
click at [617, 80] on p "UP_FYE 2027 S3 D34 [DEMOGRAPHIC_DATA] Dresses" at bounding box center [705, 83] width 338 height 23
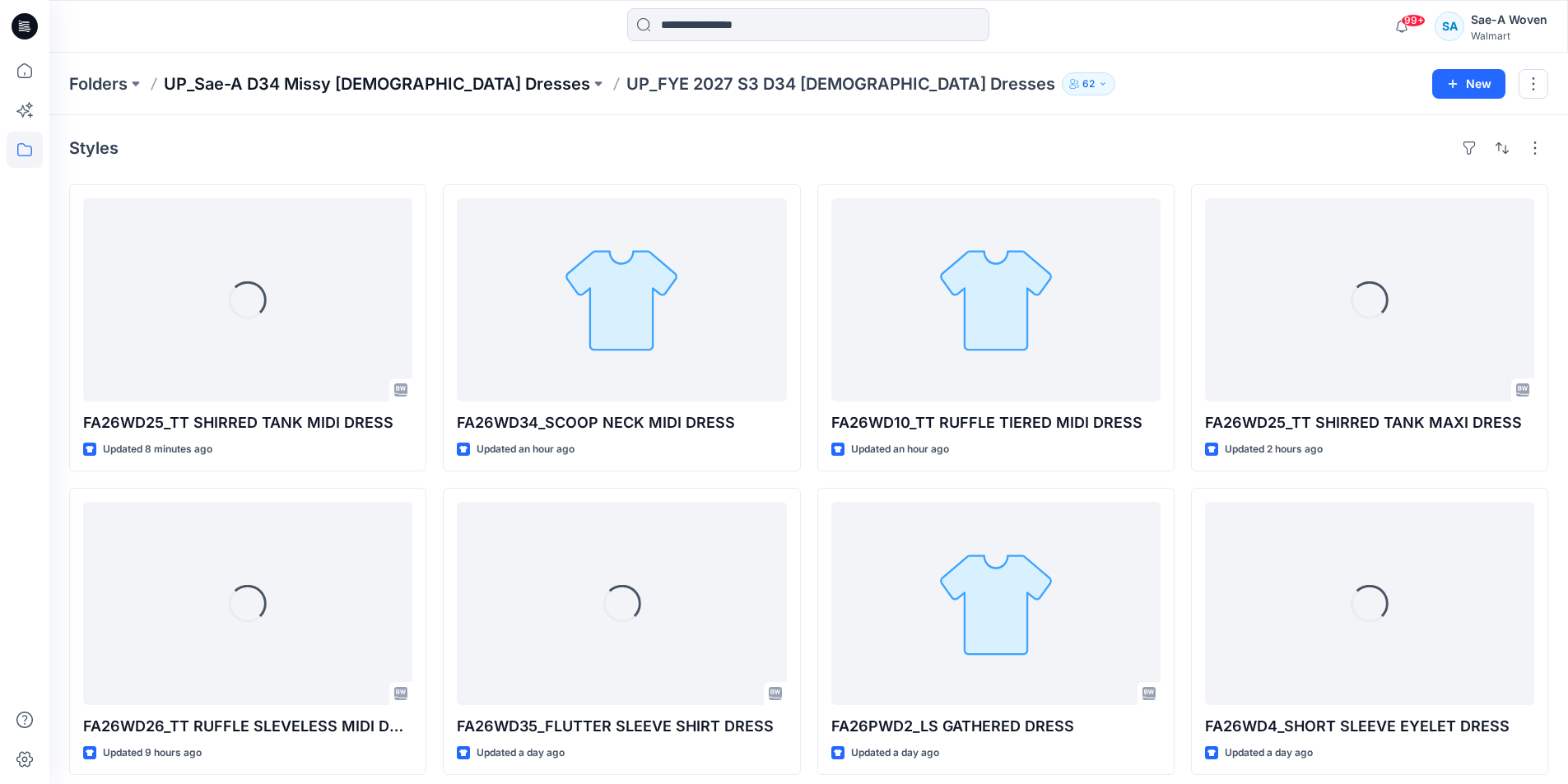
click at [341, 94] on p "UP_Sae-A D34 Missy [DEMOGRAPHIC_DATA] Dresses" at bounding box center [377, 83] width 426 height 23
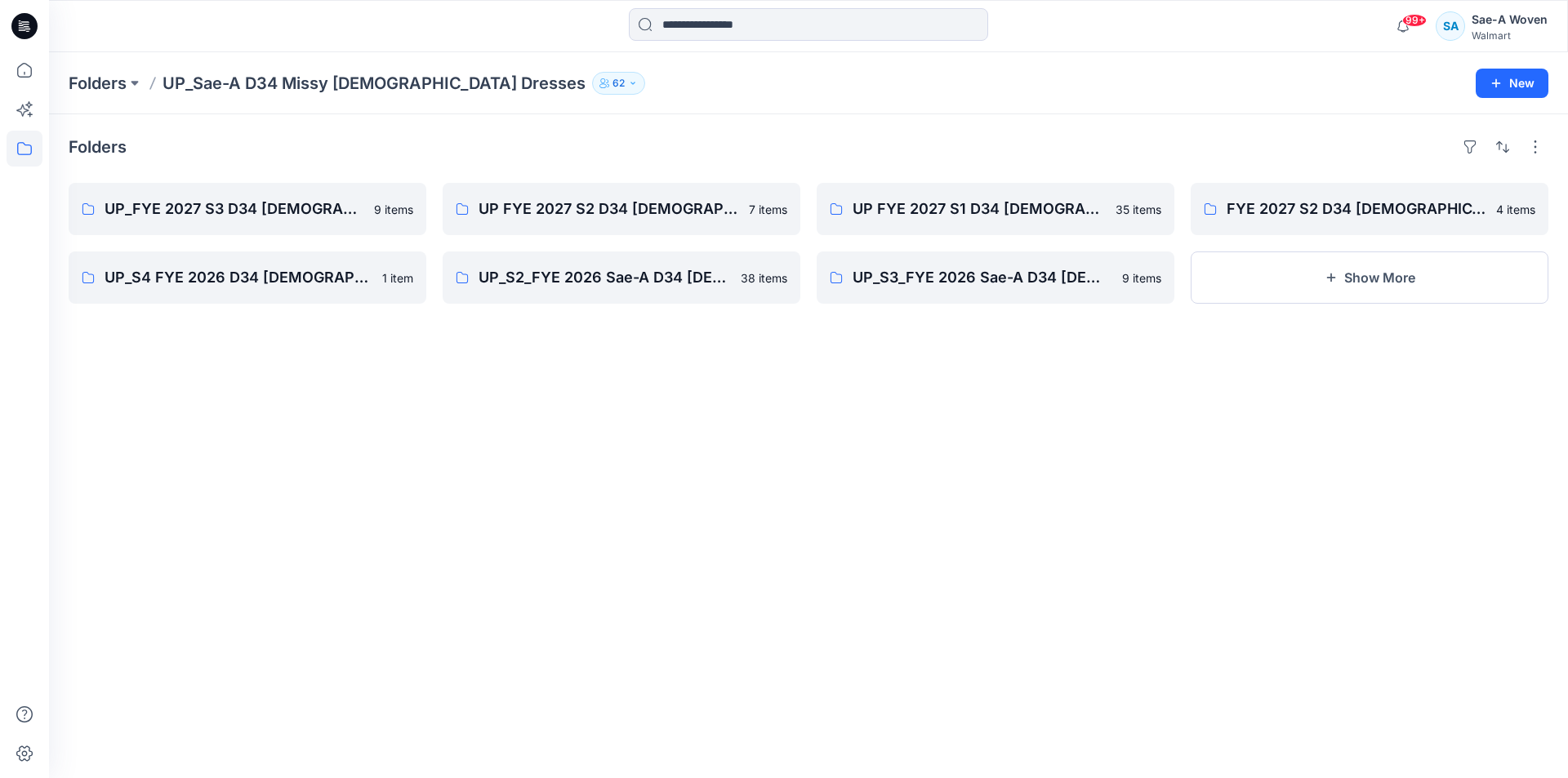
click at [28, 24] on icon at bounding box center [25, 24] width 8 height 1
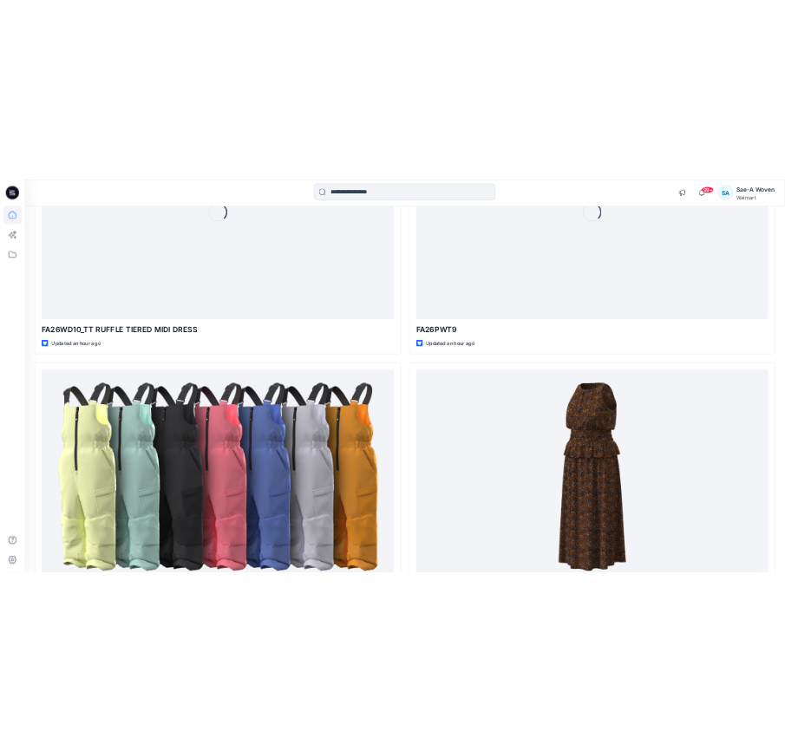
scroll to position [1494, 0]
